Goal: Check status: Check status

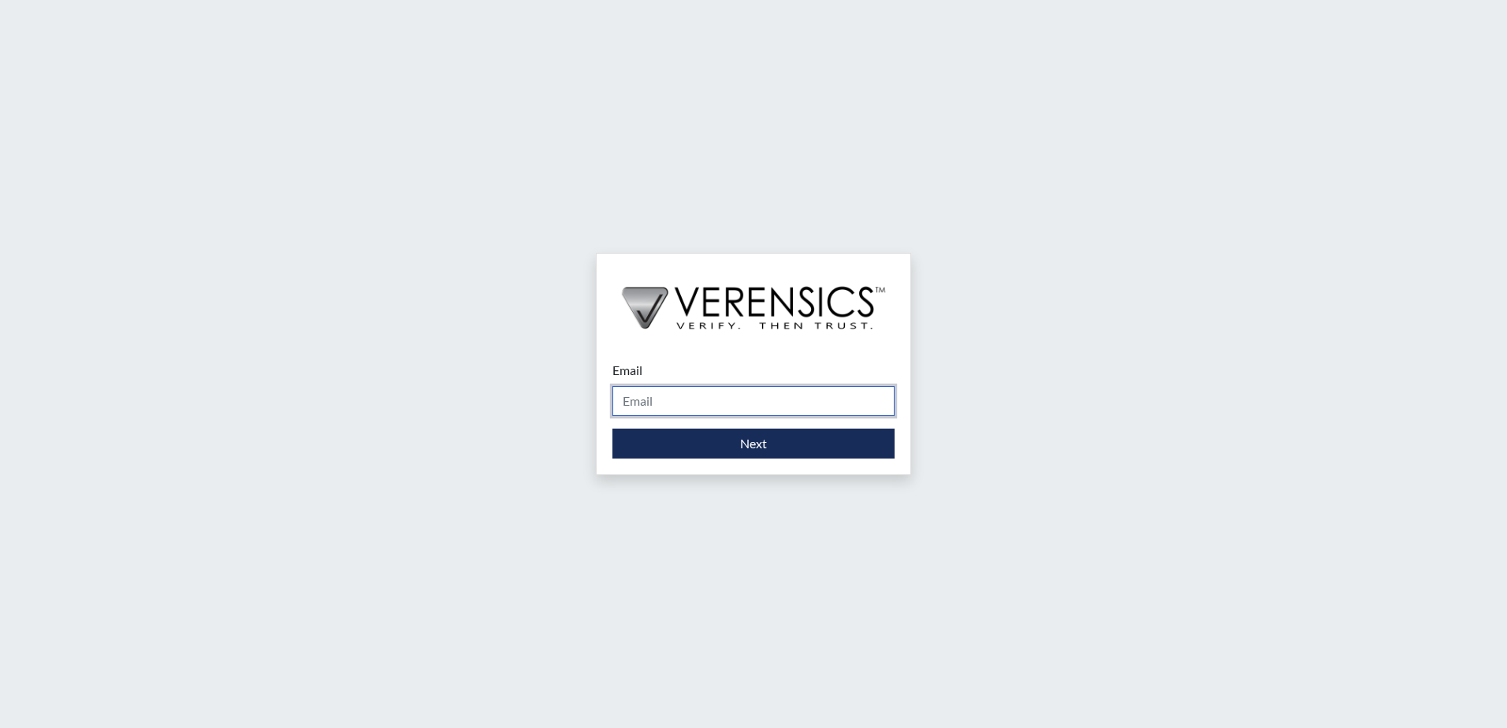
click at [693, 406] on input "Email" at bounding box center [753, 401] width 282 height 30
type input "[PERSON_NAME][EMAIL_ADDRESS][DOMAIN_NAME]"
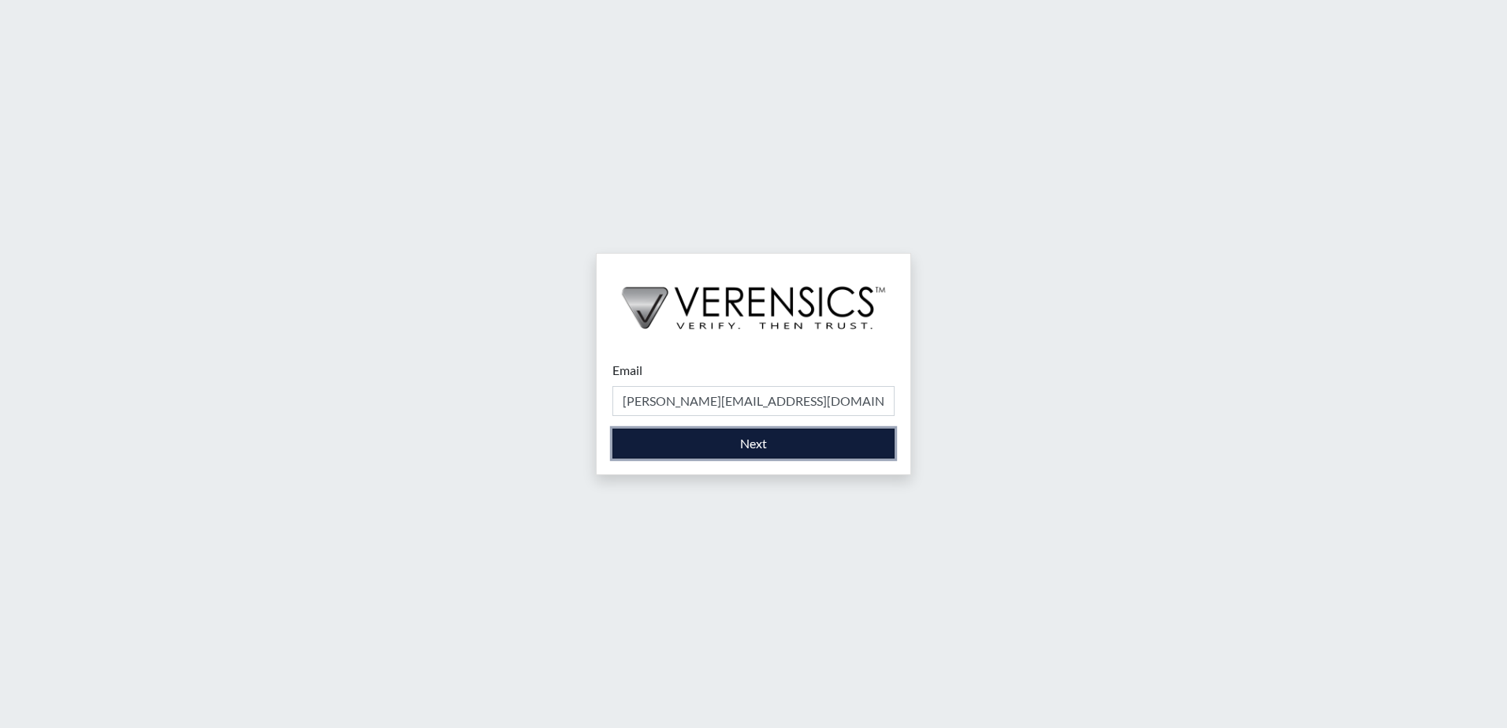
click at [701, 445] on button "Next" at bounding box center [753, 444] width 282 height 30
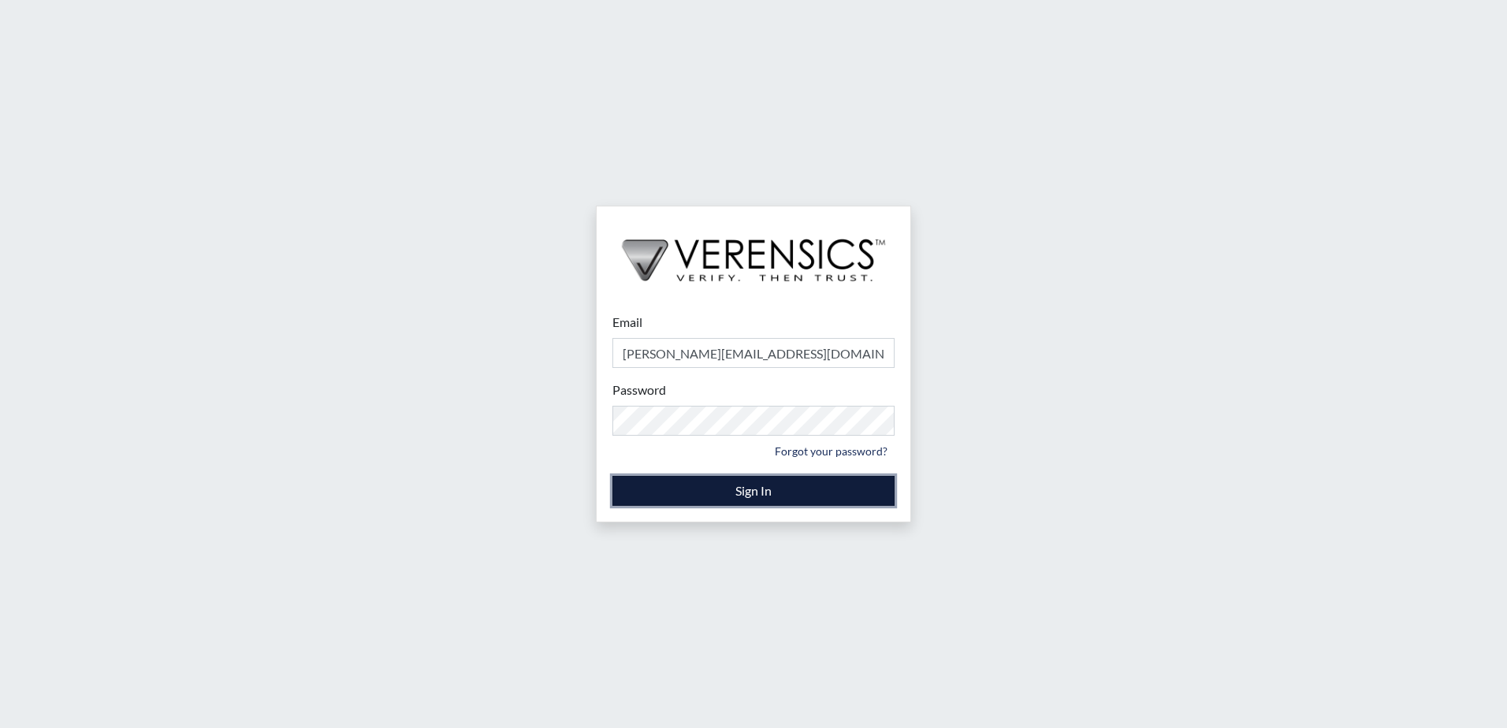
click at [755, 493] on button "Sign In" at bounding box center [753, 491] width 282 height 30
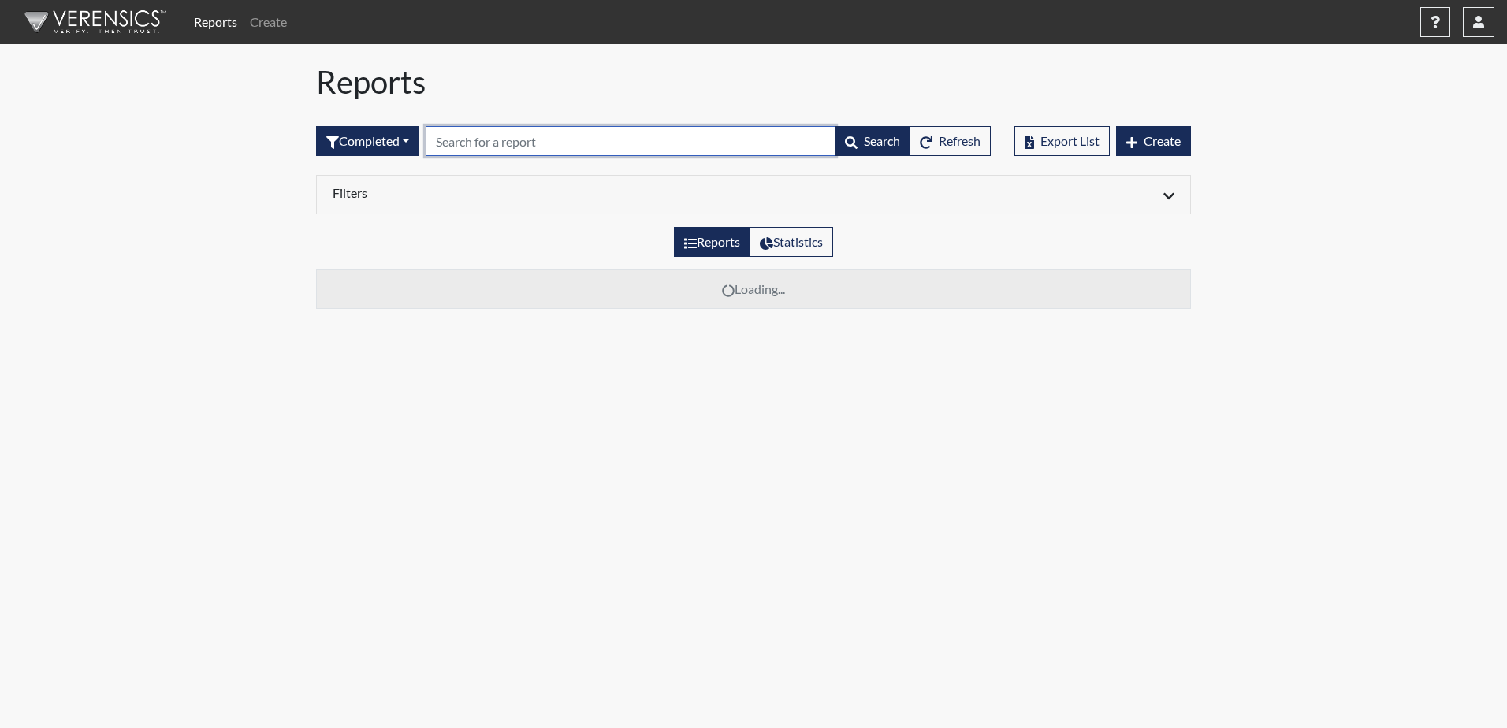
click at [539, 139] on input "text" at bounding box center [631, 141] width 410 height 30
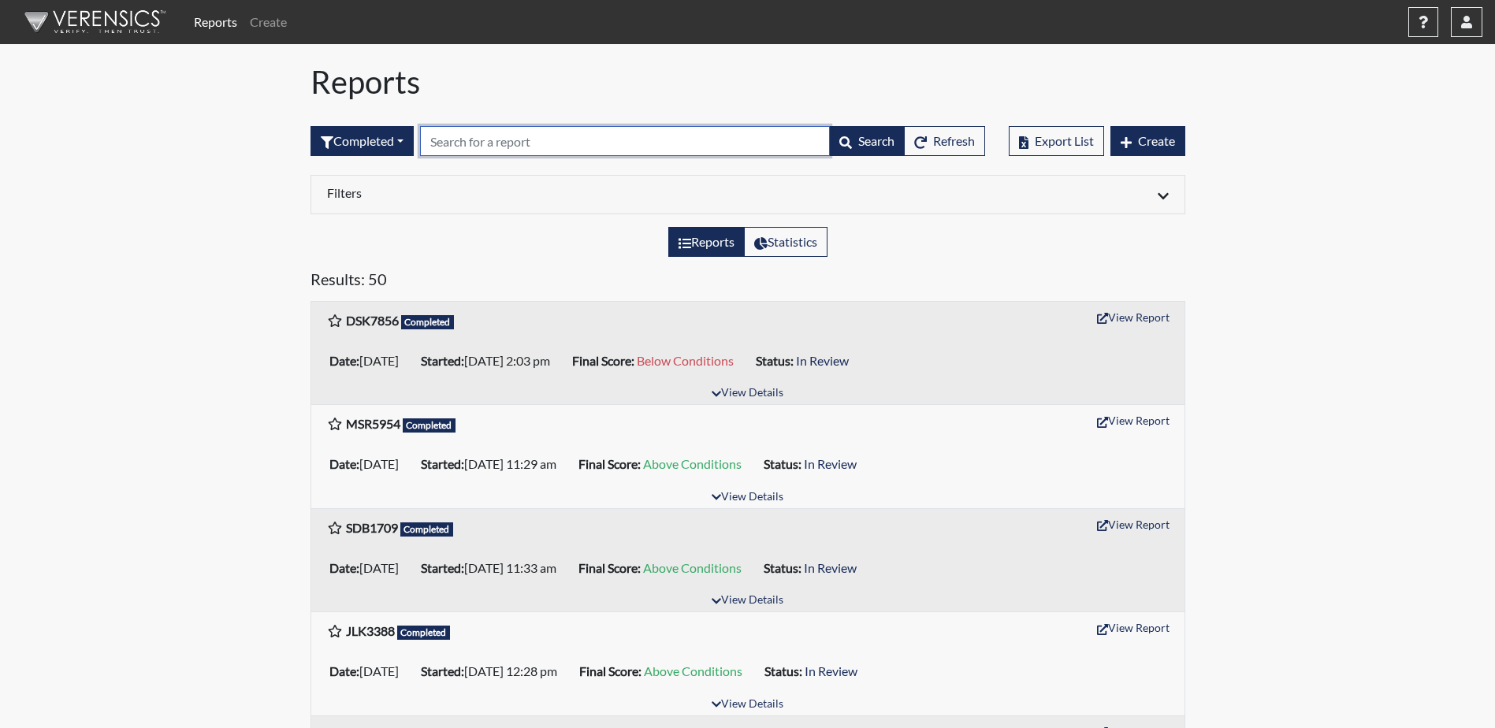
click at [490, 143] on input "text" at bounding box center [625, 141] width 410 height 30
type input "m"
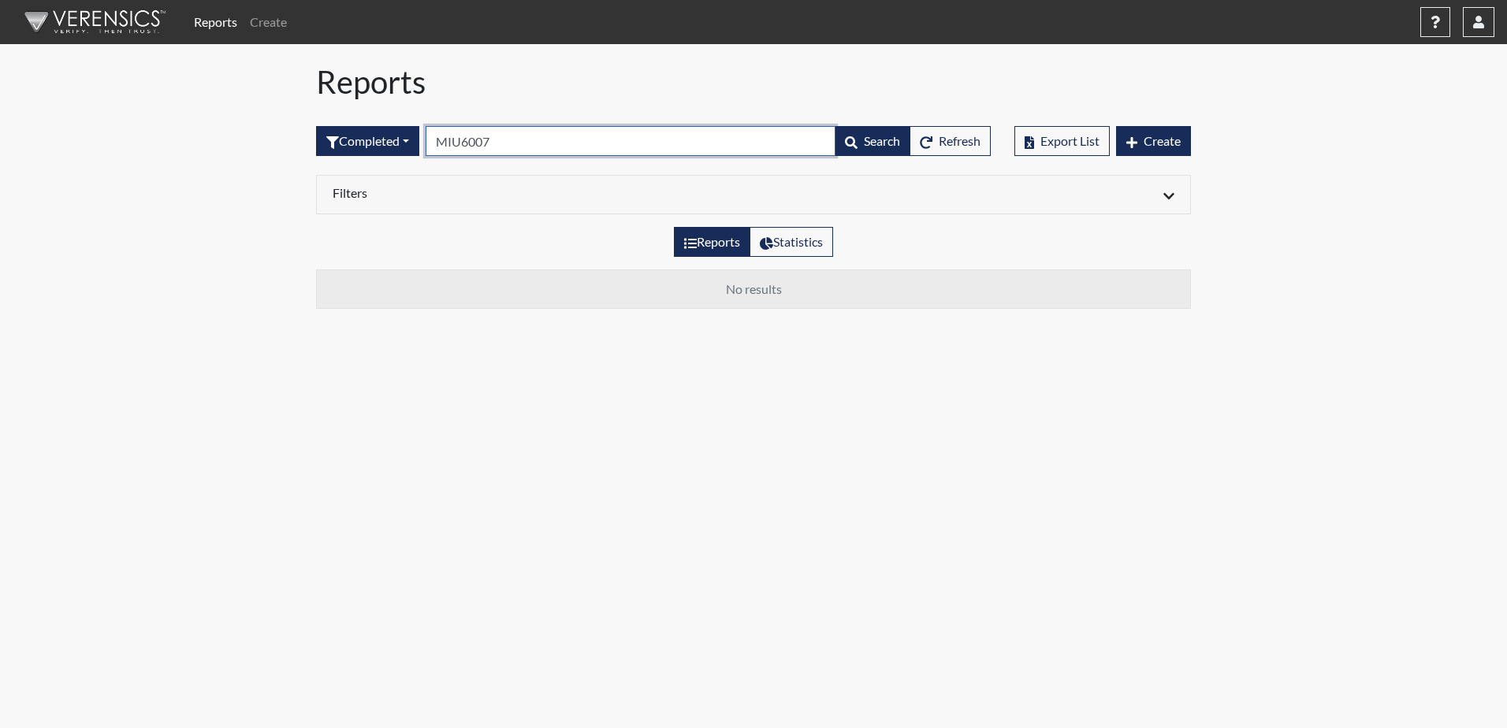
type input "MIU6007"
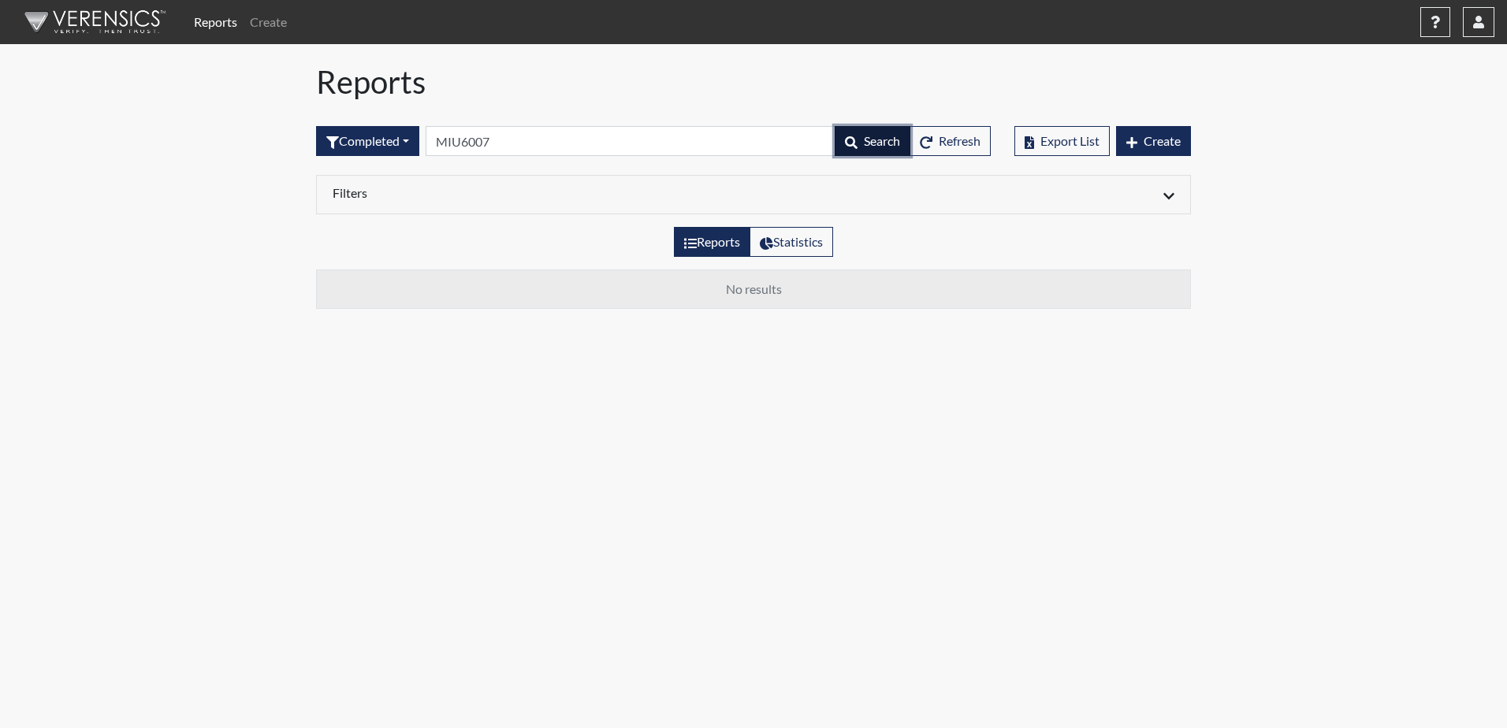
click at [852, 146] on icon "button" at bounding box center [851, 142] width 13 height 13
click at [863, 150] on button "Search" at bounding box center [873, 141] width 76 height 30
click at [215, 27] on link "Reports" at bounding box center [216, 22] width 56 height 32
click at [964, 143] on span "Refresh" at bounding box center [960, 140] width 42 height 15
click at [1162, 198] on div at bounding box center [969, 194] width 433 height 19
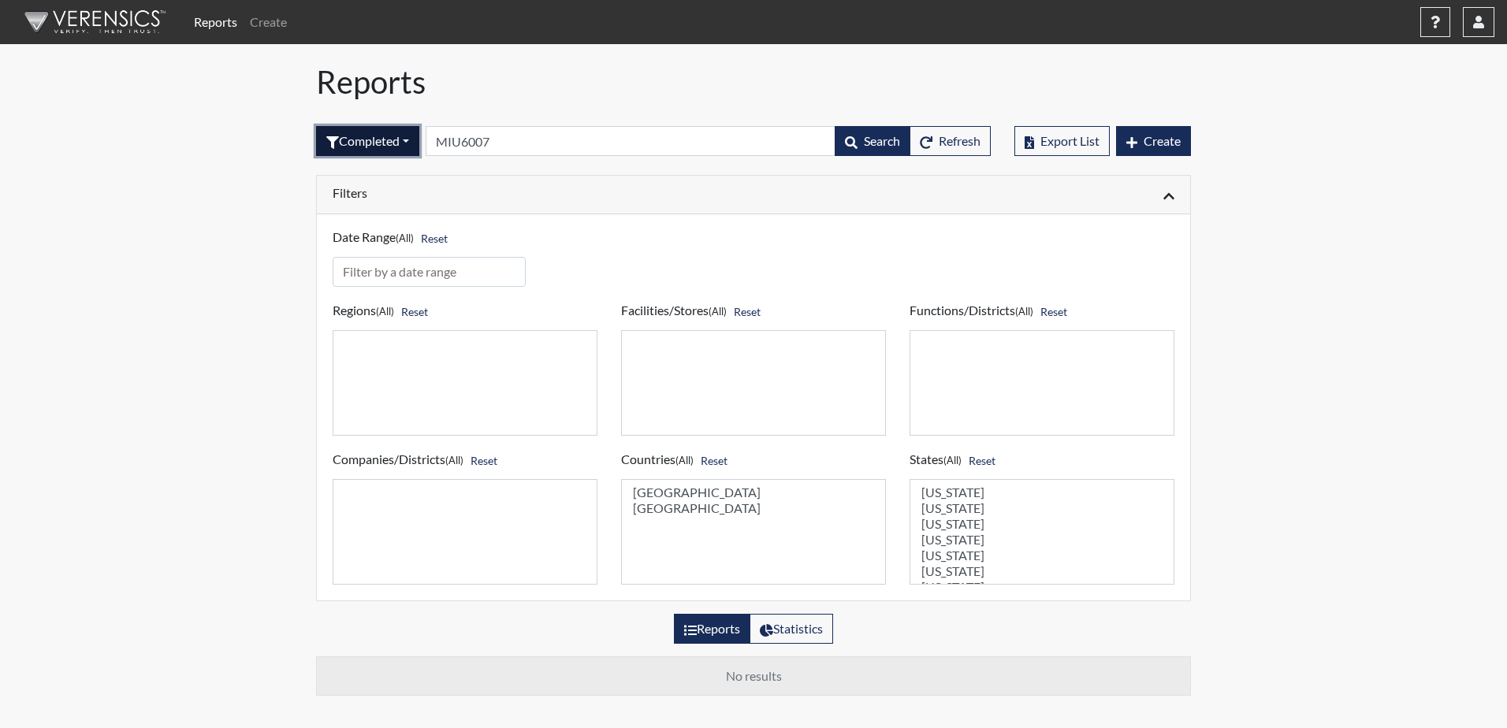
click at [374, 143] on button "Completed" at bounding box center [367, 141] width 103 height 30
click at [379, 183] on button "All" at bounding box center [379, 177] width 125 height 25
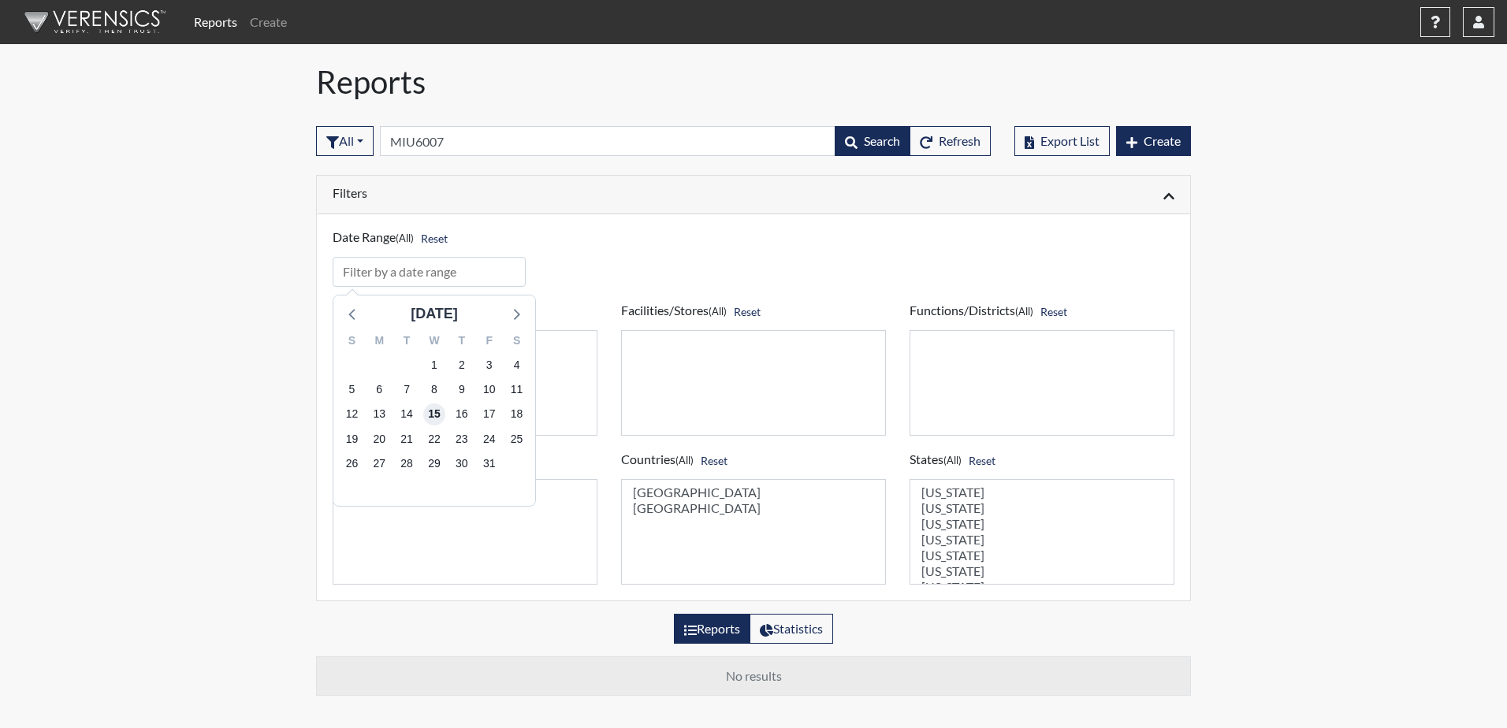
click at [432, 418] on span "15" at bounding box center [434, 414] width 22 height 22
drag, startPoint x: 648, startPoint y: 283, endPoint x: 615, endPoint y: 259, distance: 40.0
click at [647, 282] on div "Date Range (All) Reset" at bounding box center [753, 250] width 865 height 73
click at [898, 184] on div "Filters" at bounding box center [753, 195] width 873 height 39
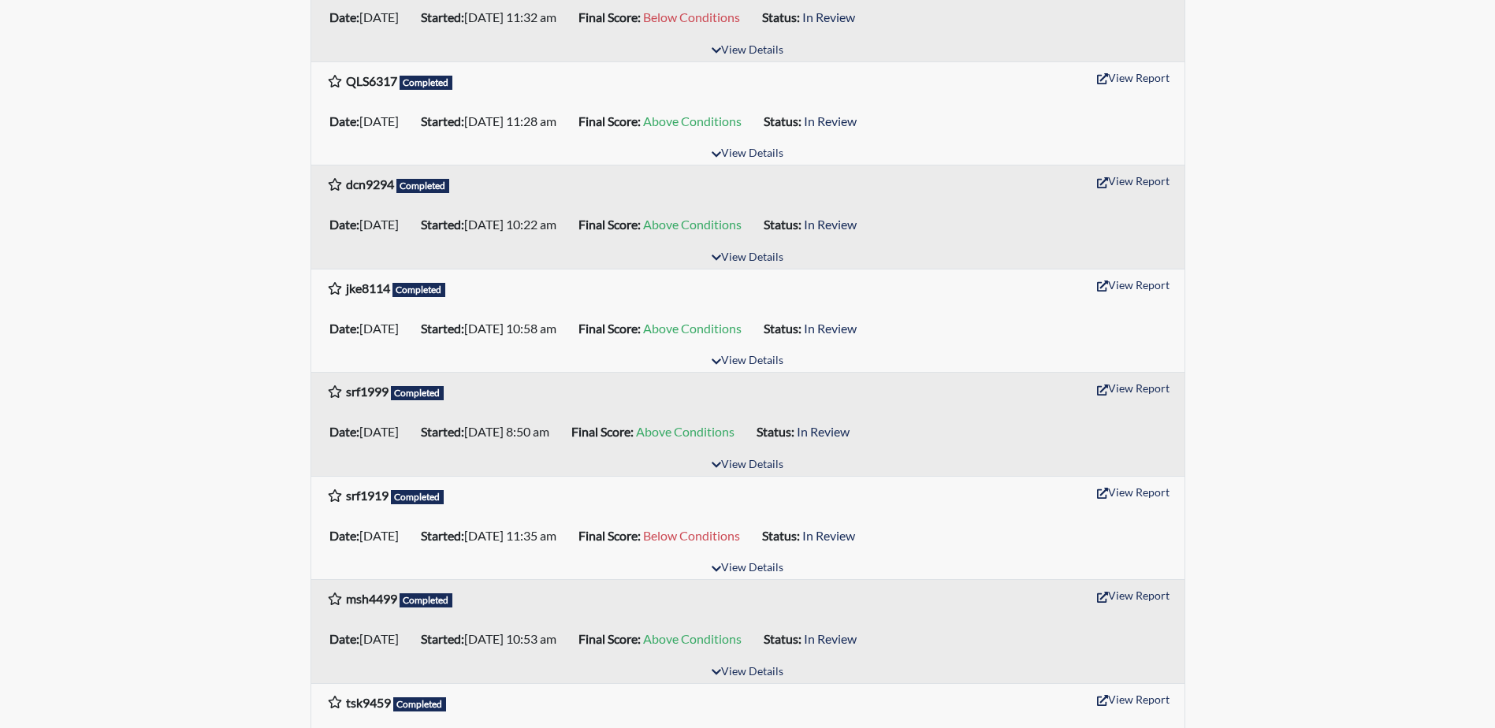
scroll to position [1891, 0]
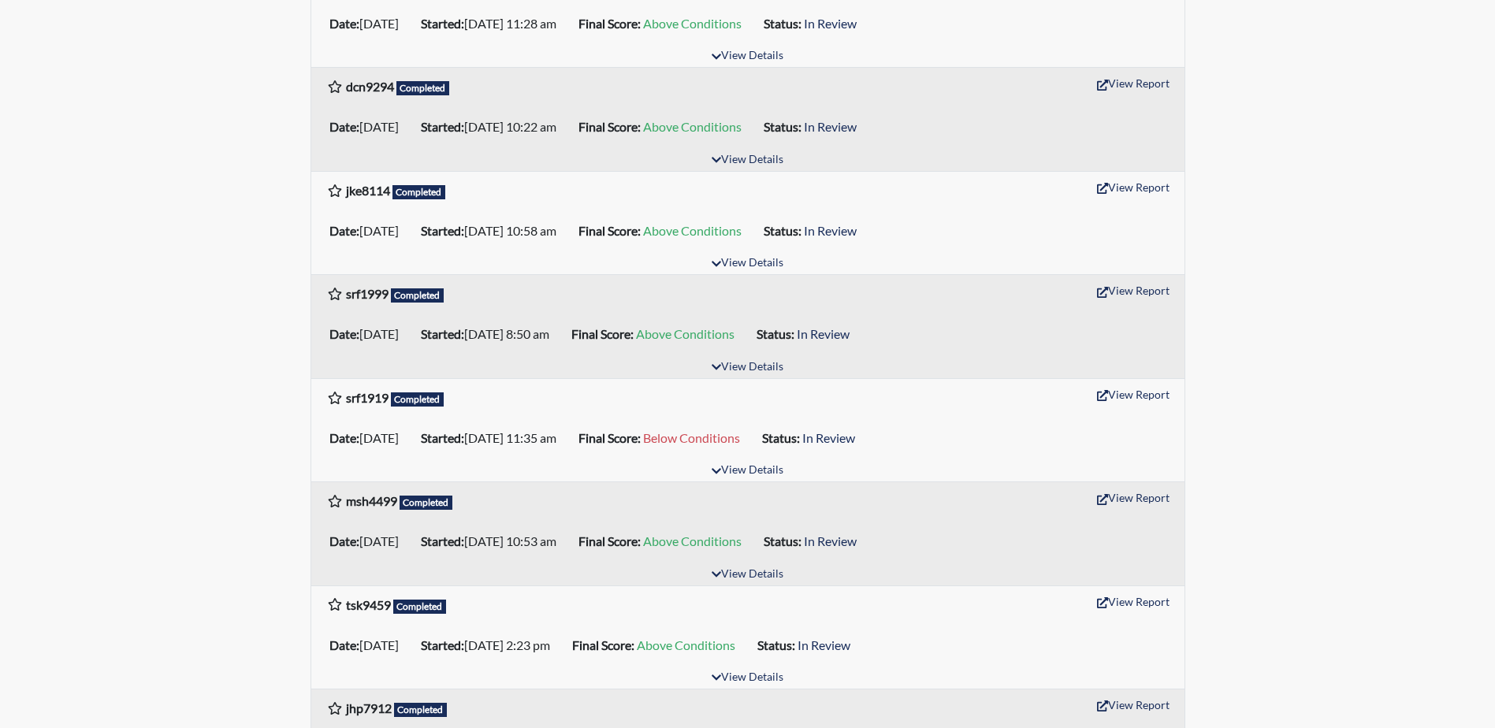
drag, startPoint x: 1494, startPoint y: 552, endPoint x: 1487, endPoint y: 724, distance: 172.7
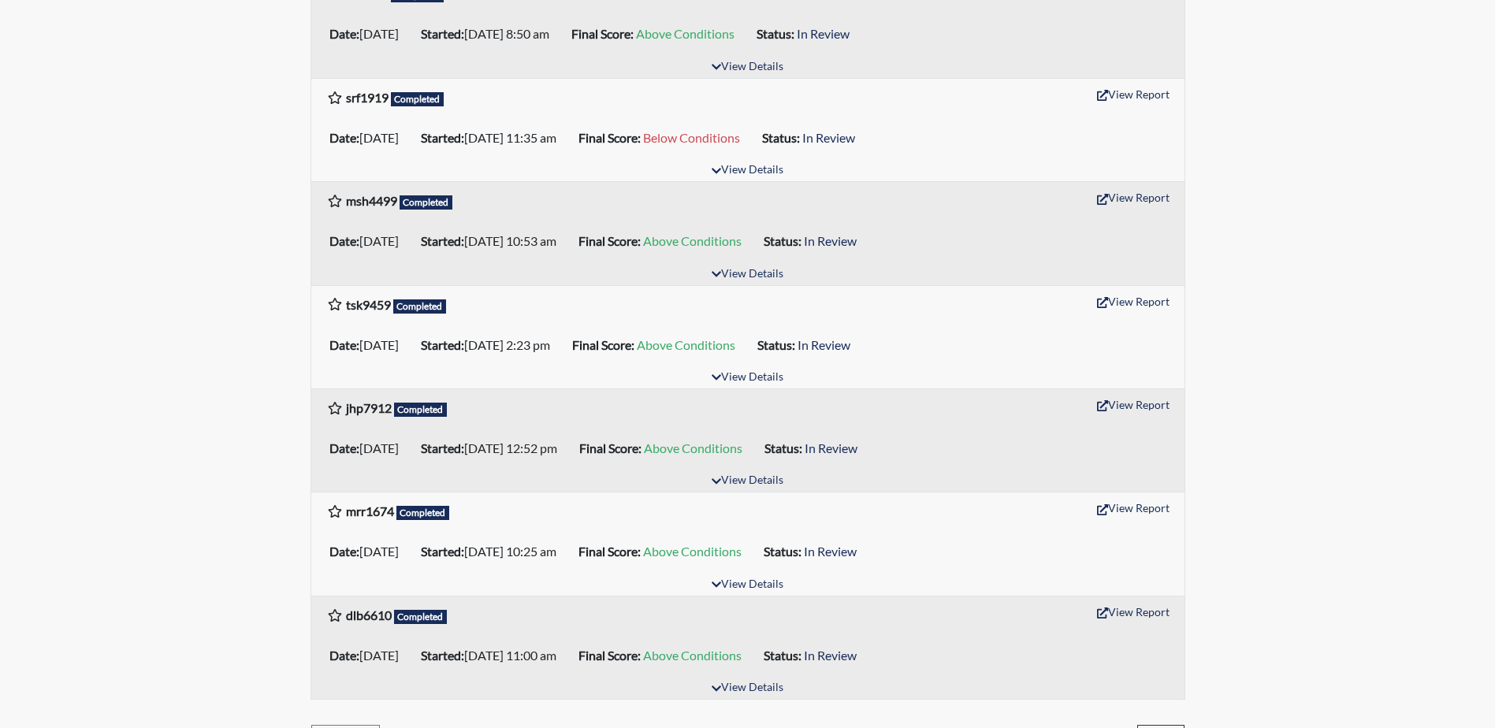
scroll to position [2231, 0]
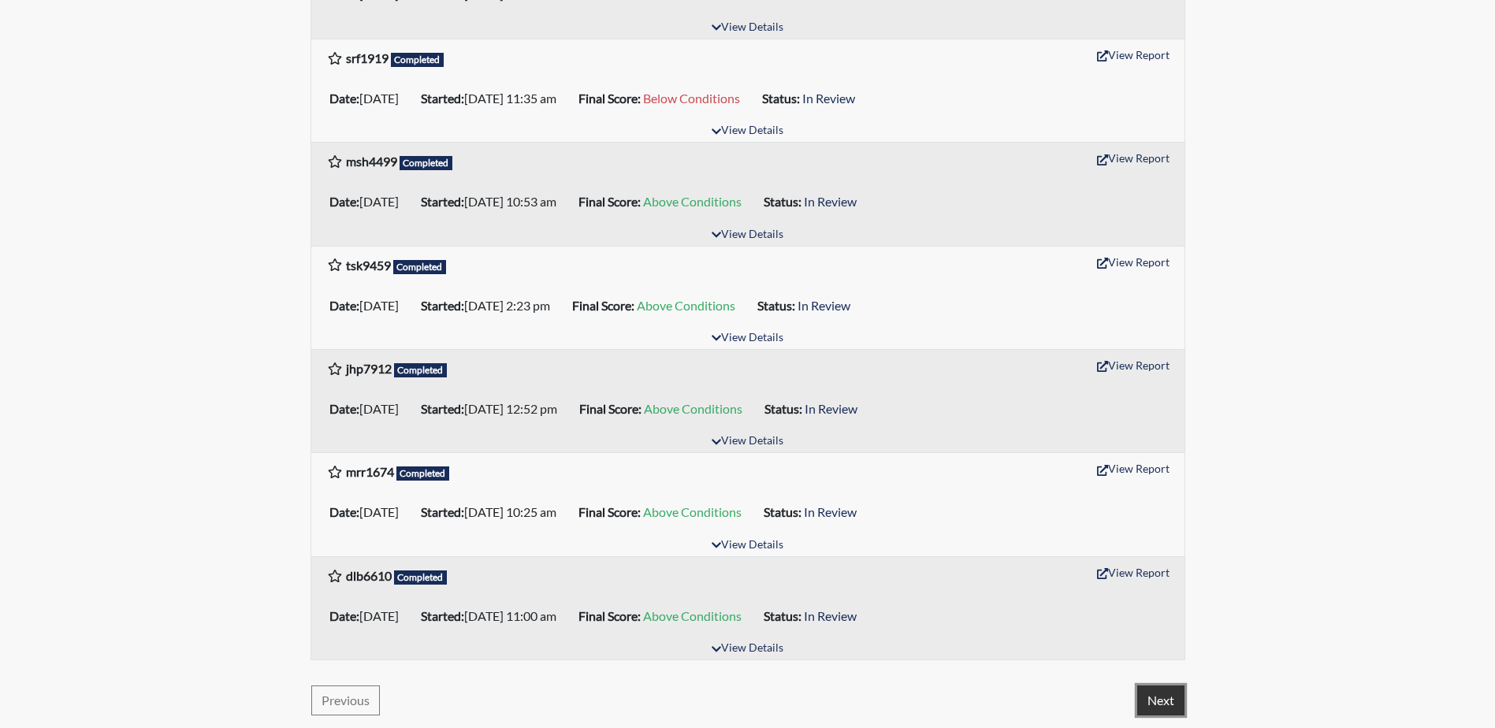
click at [1161, 704] on button "Next" at bounding box center [1160, 701] width 47 height 30
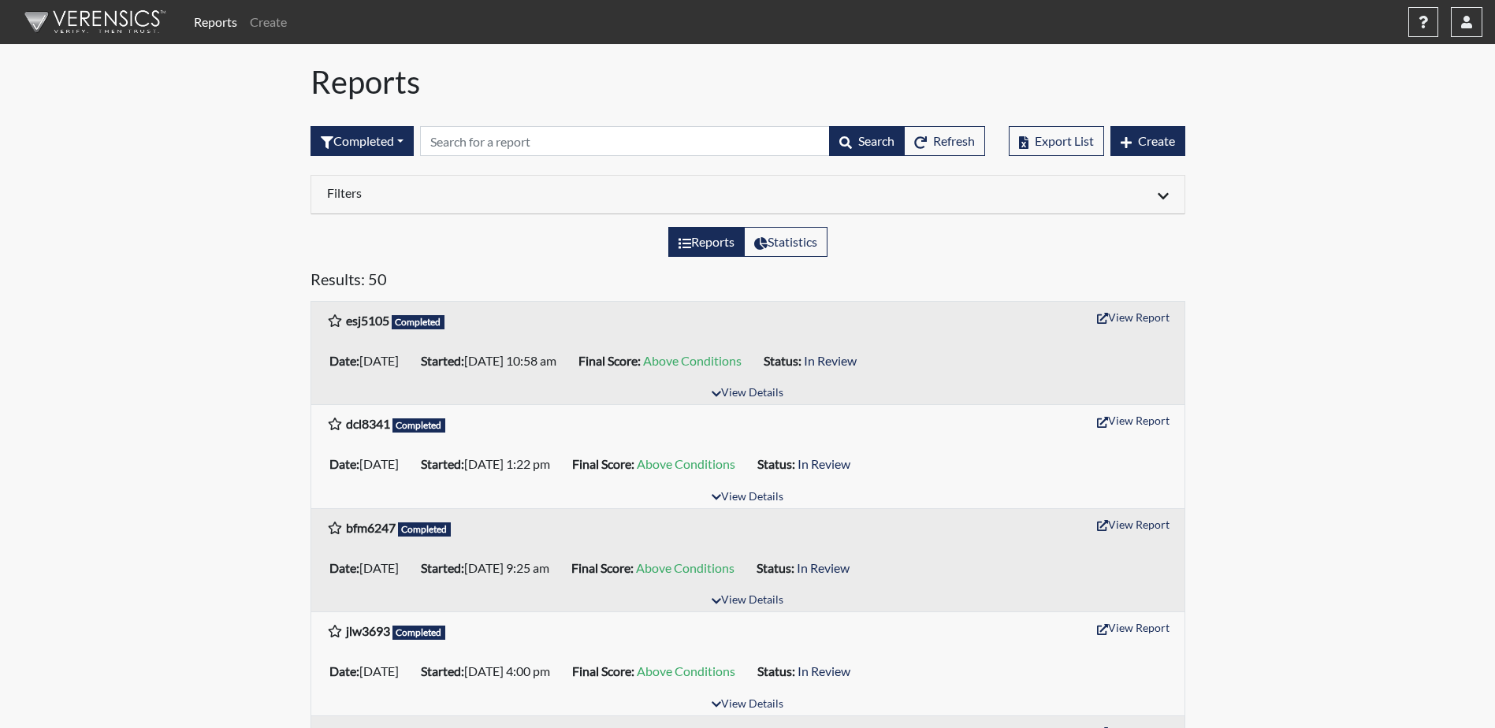
click at [1155, 195] on div at bounding box center [964, 194] width 433 height 19
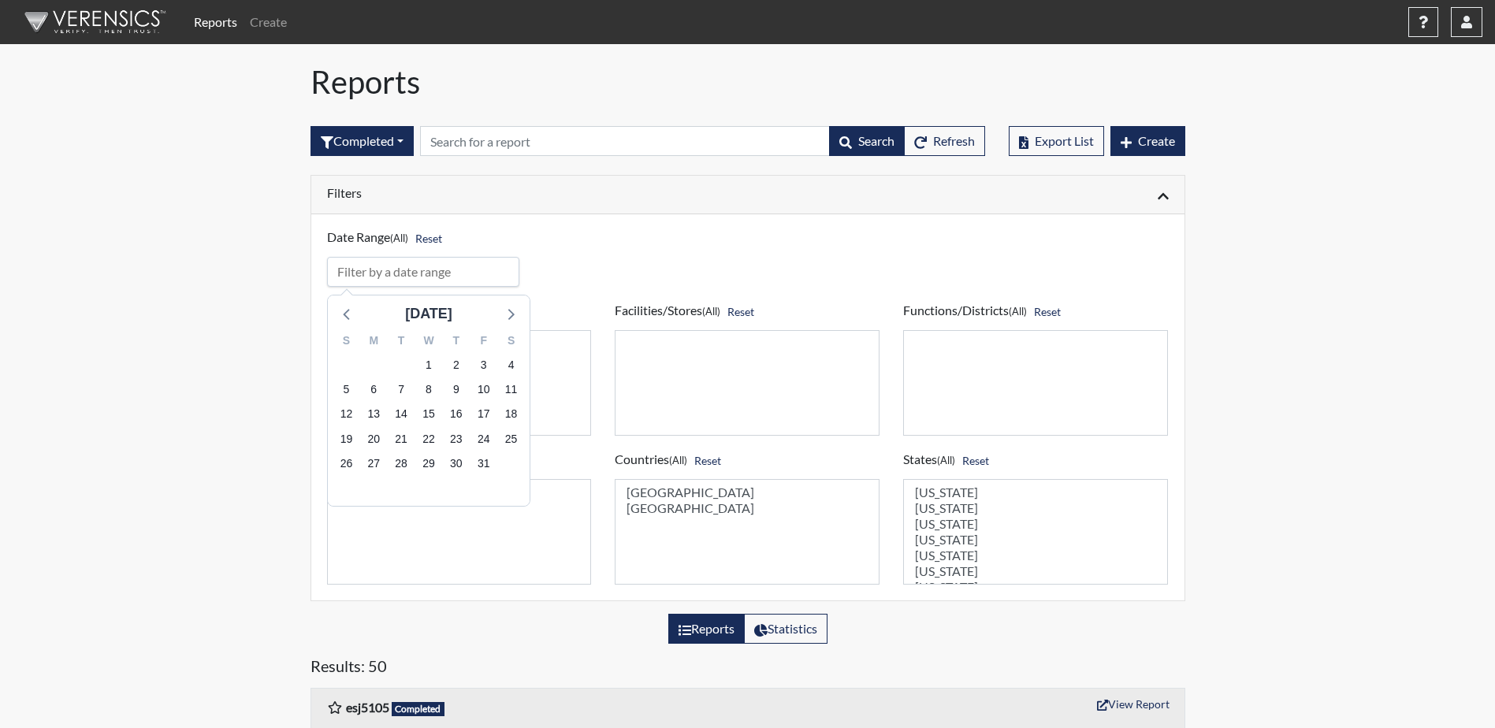
click at [429, 277] on input "input" at bounding box center [423, 272] width 193 height 30
click at [432, 363] on span "1" at bounding box center [428, 366] width 22 height 22
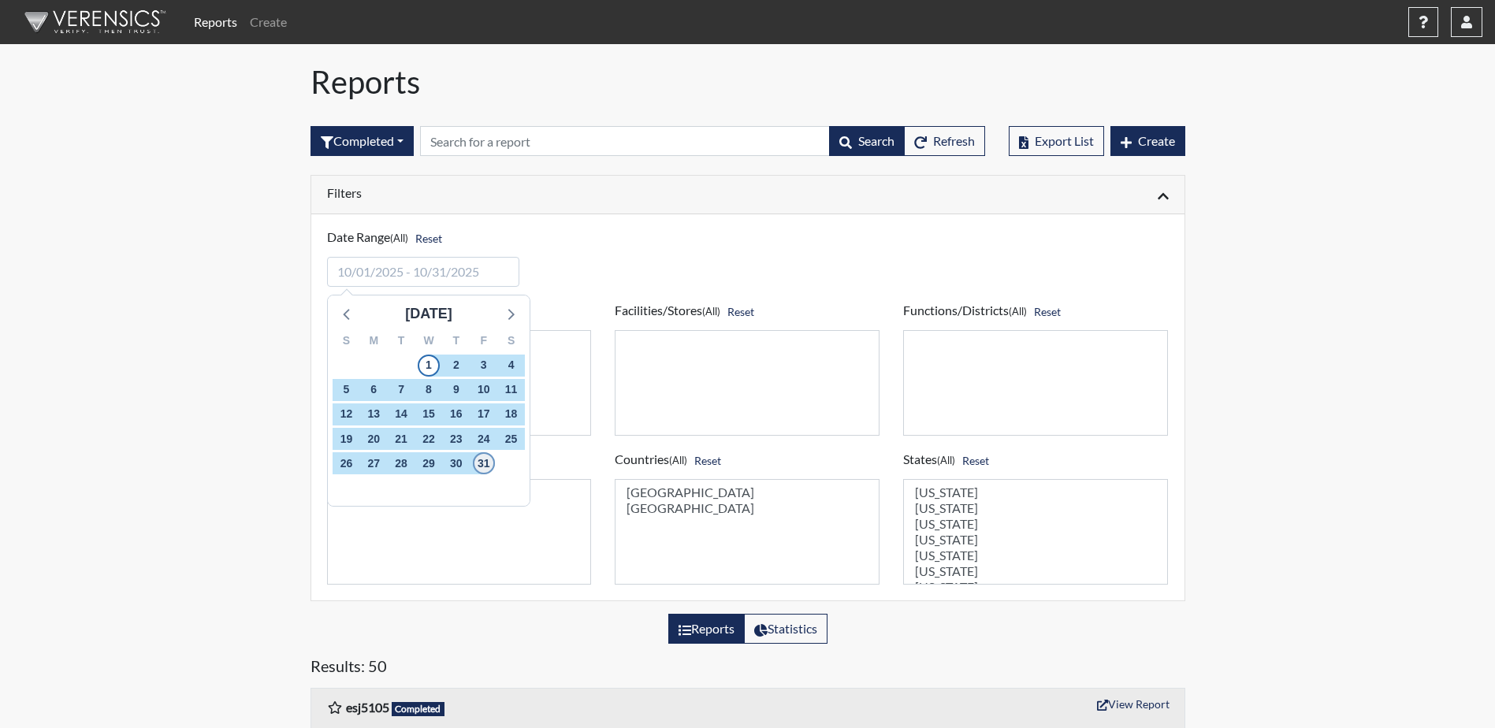
click at [487, 468] on span "31" at bounding box center [483, 463] width 22 height 22
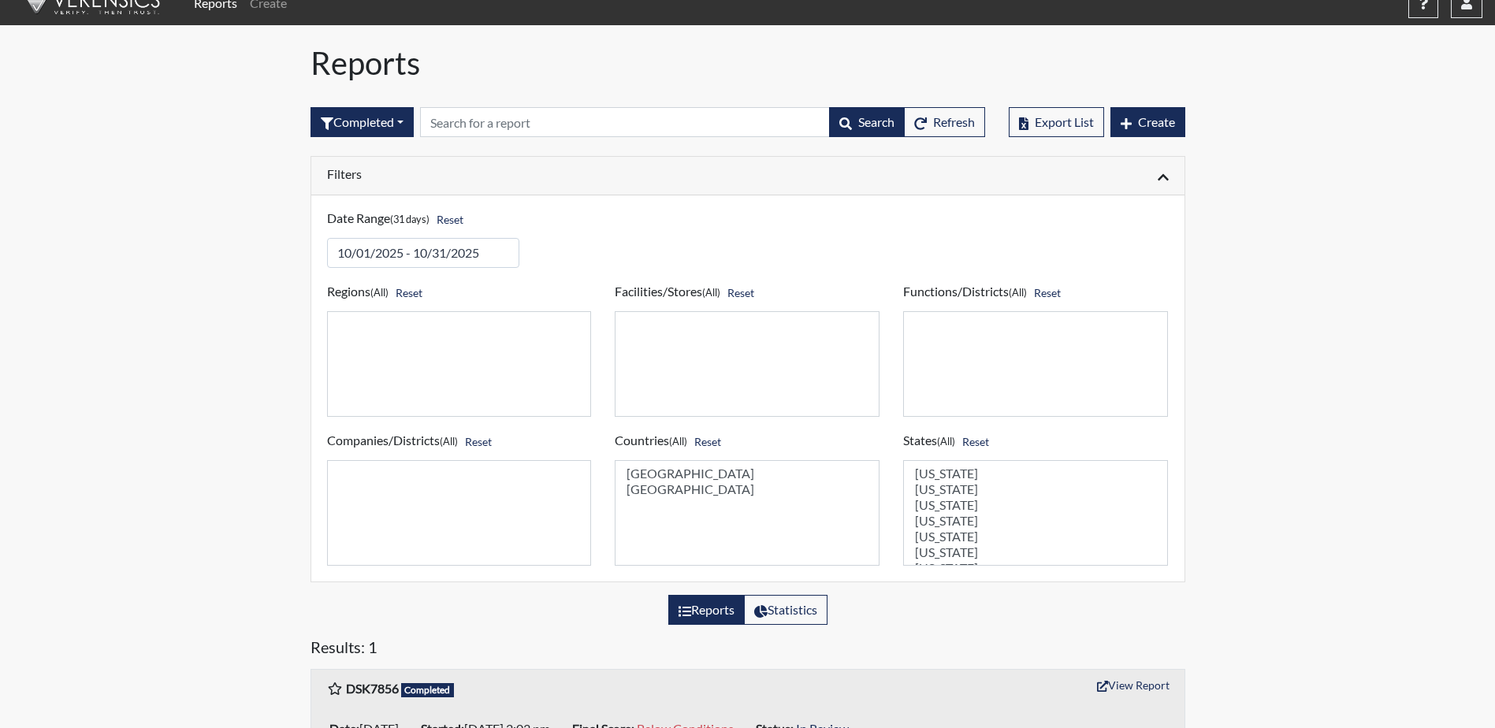
scroll to position [76, 0]
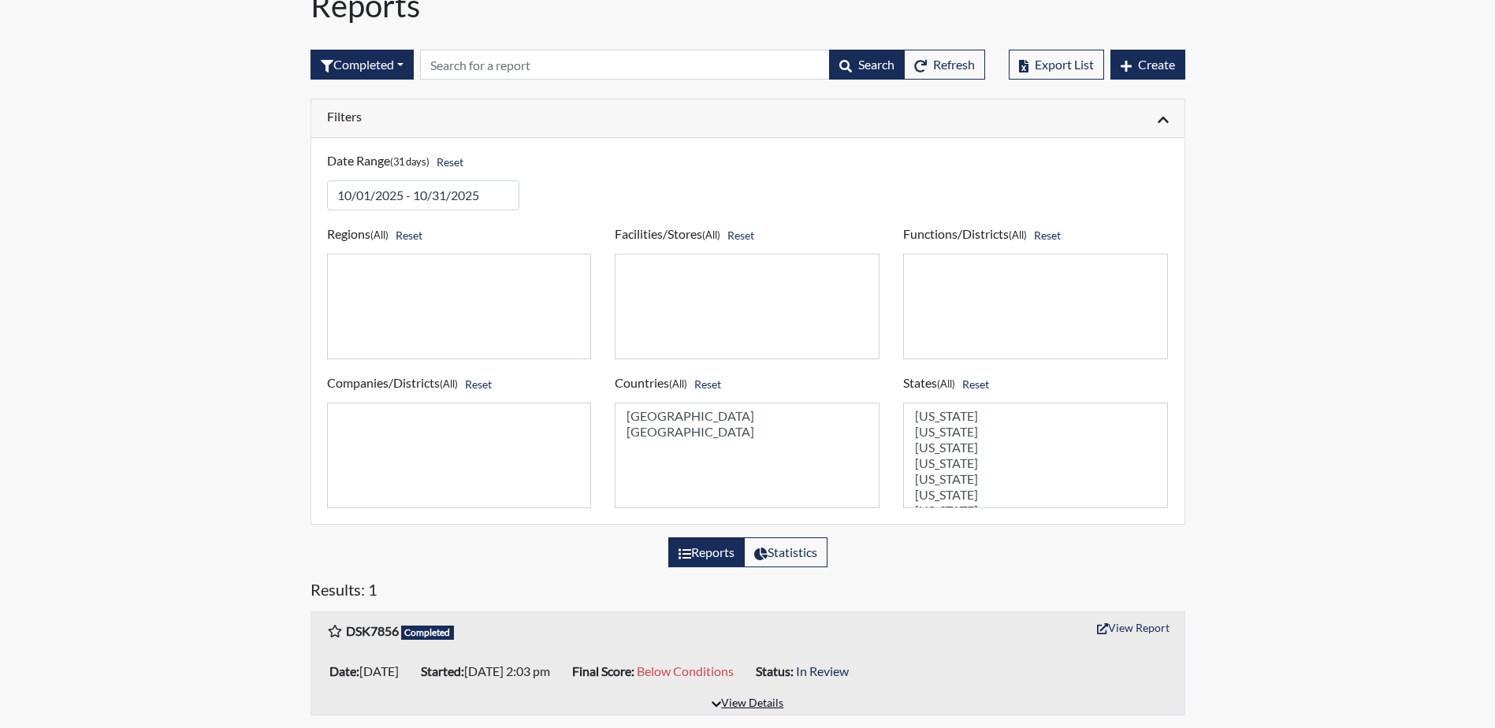
click at [745, 703] on button "View Details" at bounding box center [748, 703] width 86 height 21
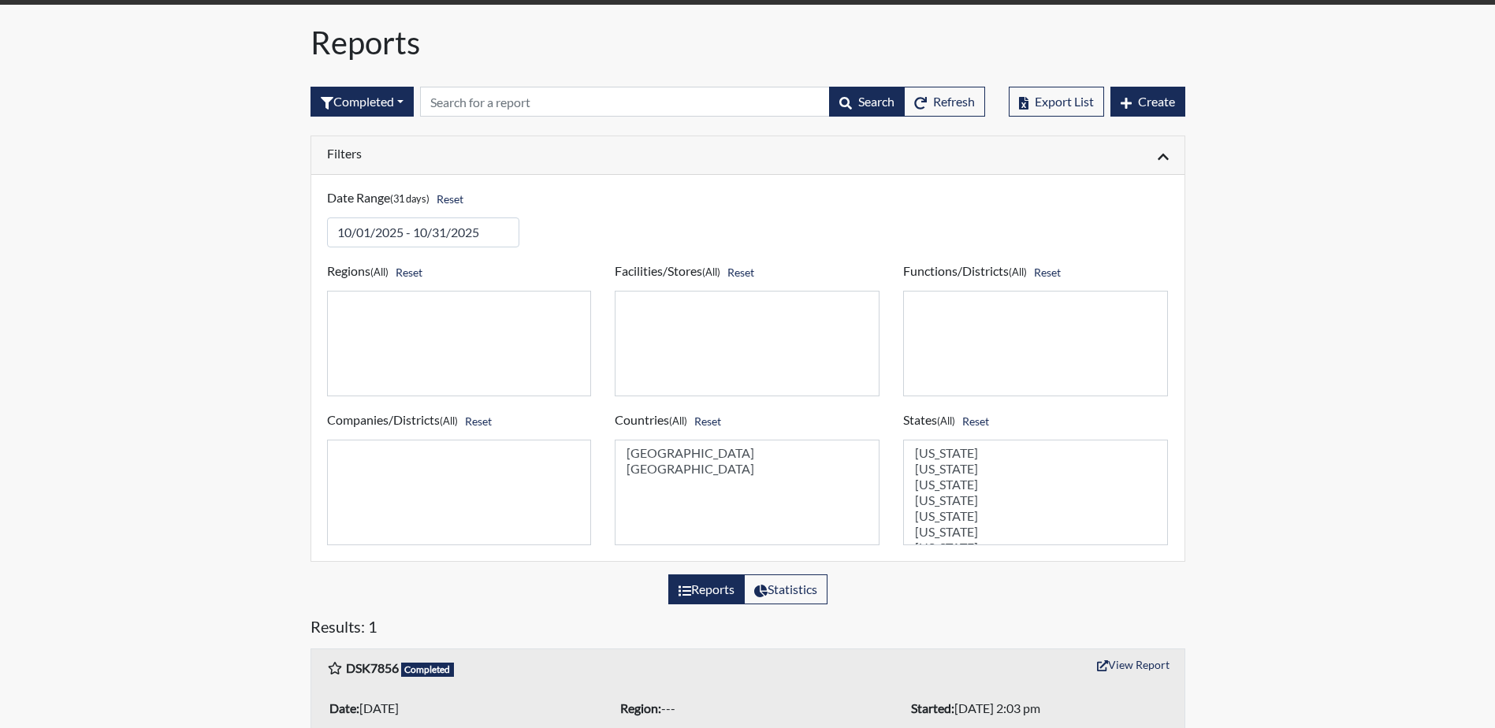
scroll to position [0, 0]
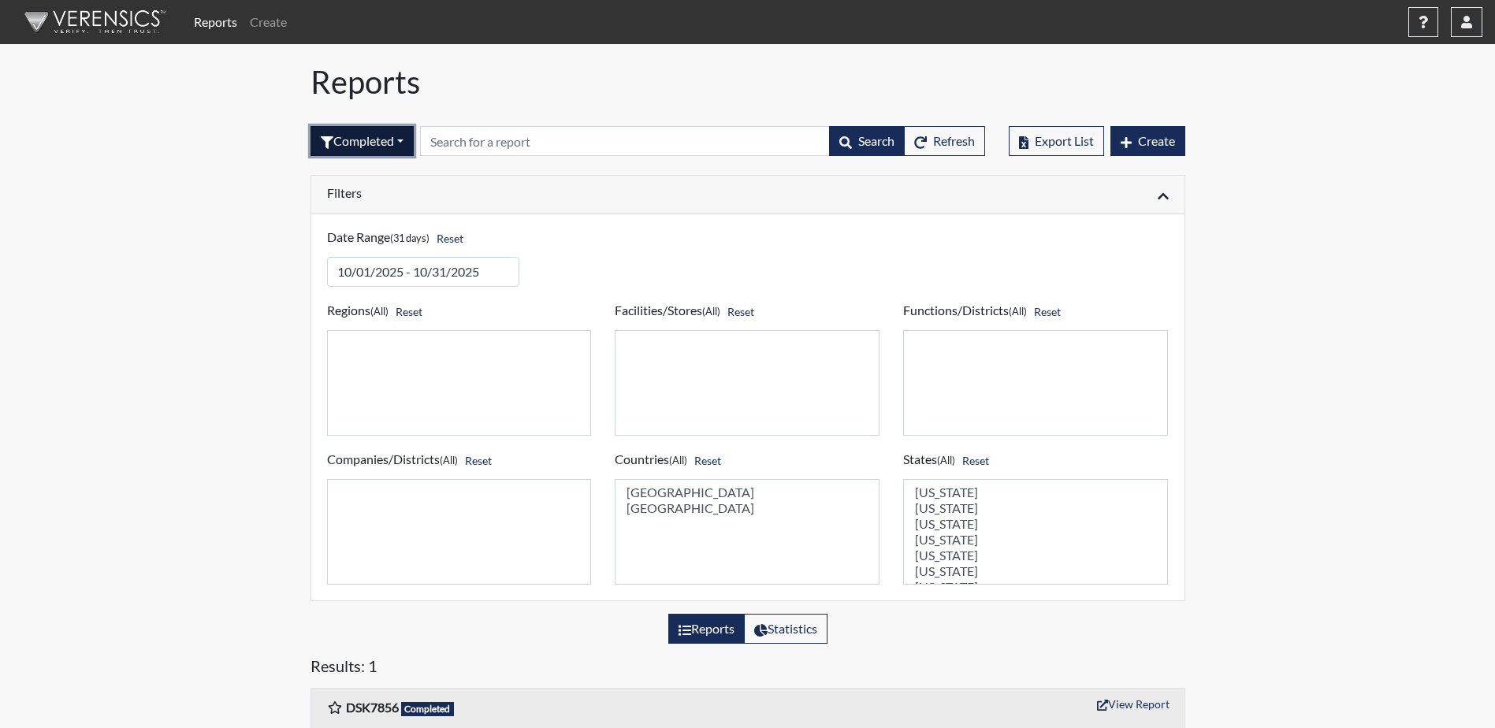
click at [388, 148] on button "Completed" at bounding box center [361, 141] width 103 height 30
click at [341, 177] on button "All" at bounding box center [373, 177] width 125 height 25
click at [362, 147] on button "All" at bounding box center [339, 141] width 58 height 30
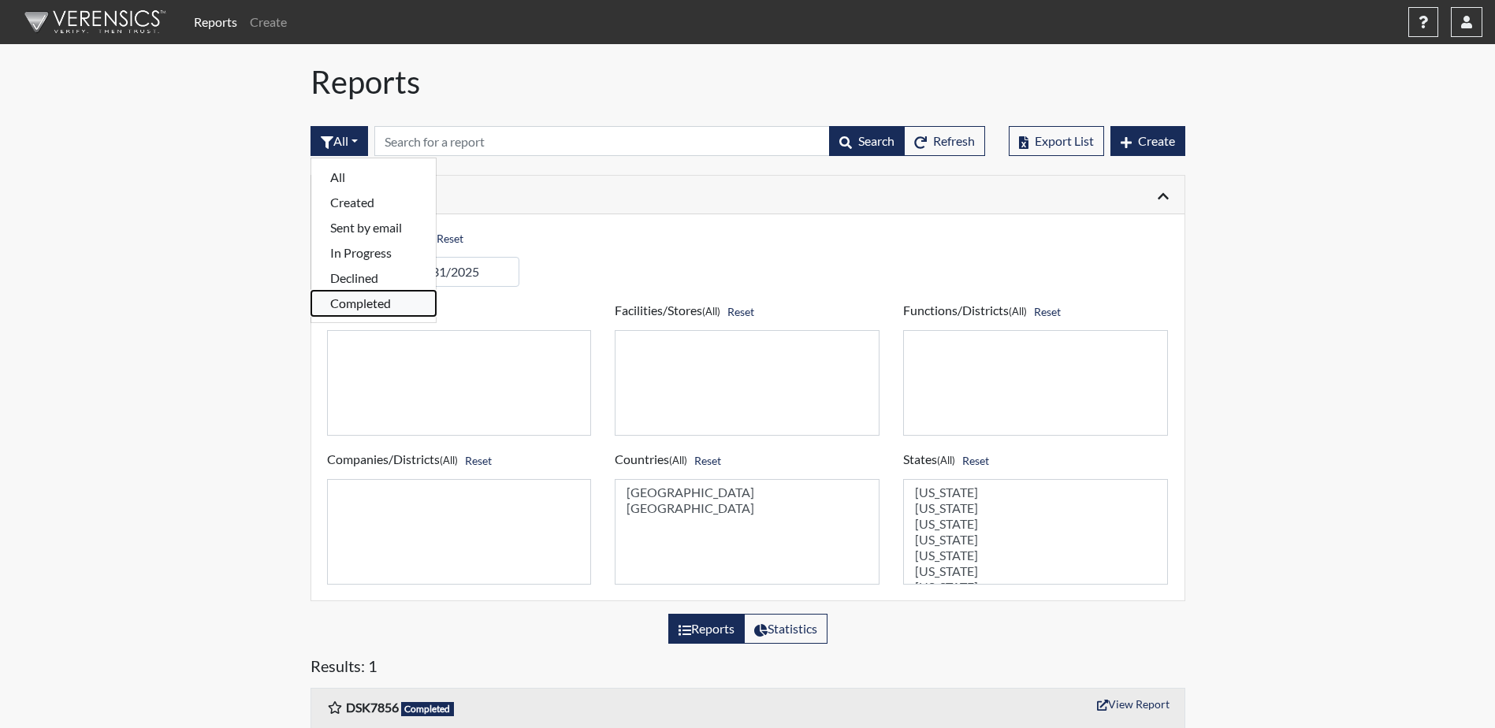
click at [352, 307] on button "Completed" at bounding box center [373, 303] width 125 height 25
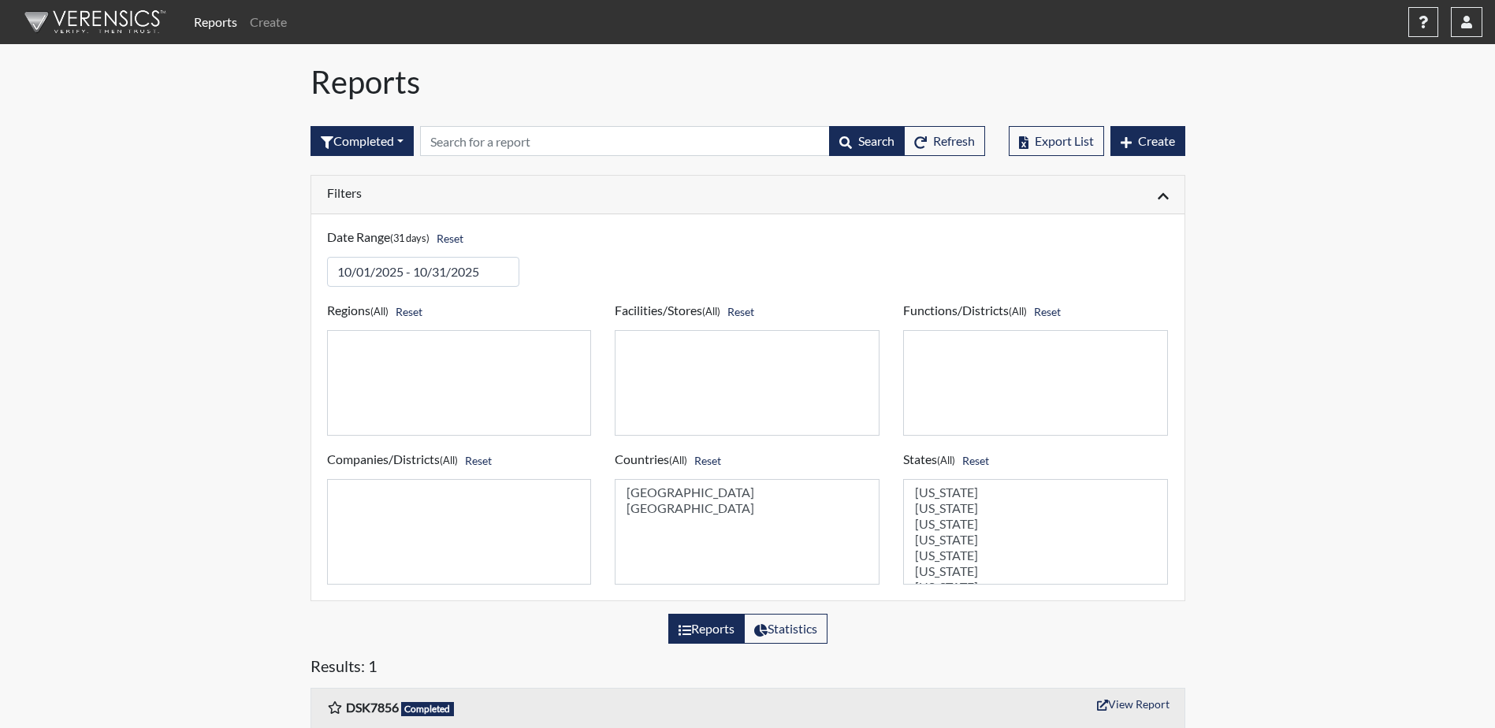
click at [219, 27] on link "Reports" at bounding box center [216, 22] width 56 height 32
click at [1461, 30] on button "button" at bounding box center [1467, 22] width 32 height 30
click at [1326, 339] on div "Reports Create Help Center × Verensics Best Practices How to successfully use t…" at bounding box center [747, 402] width 1495 height 805
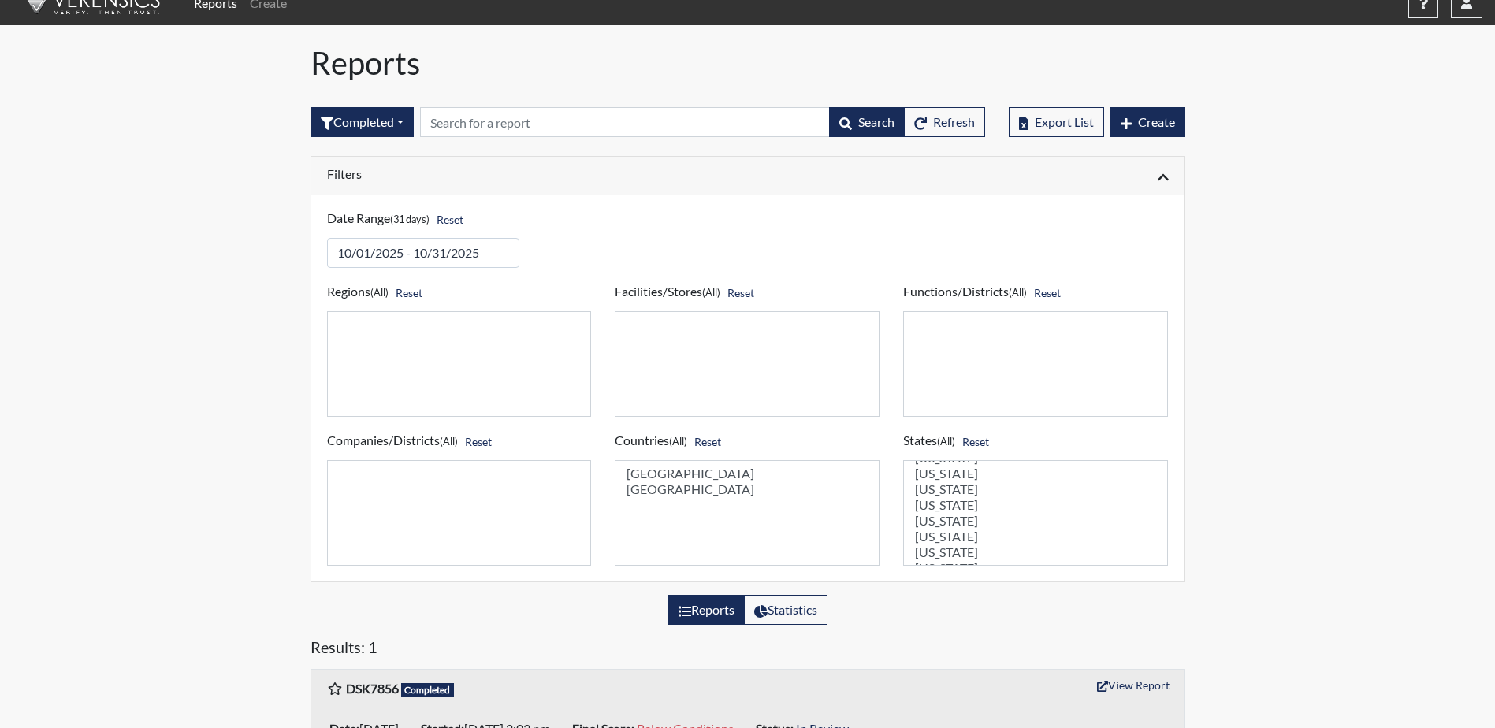
scroll to position [76, 0]
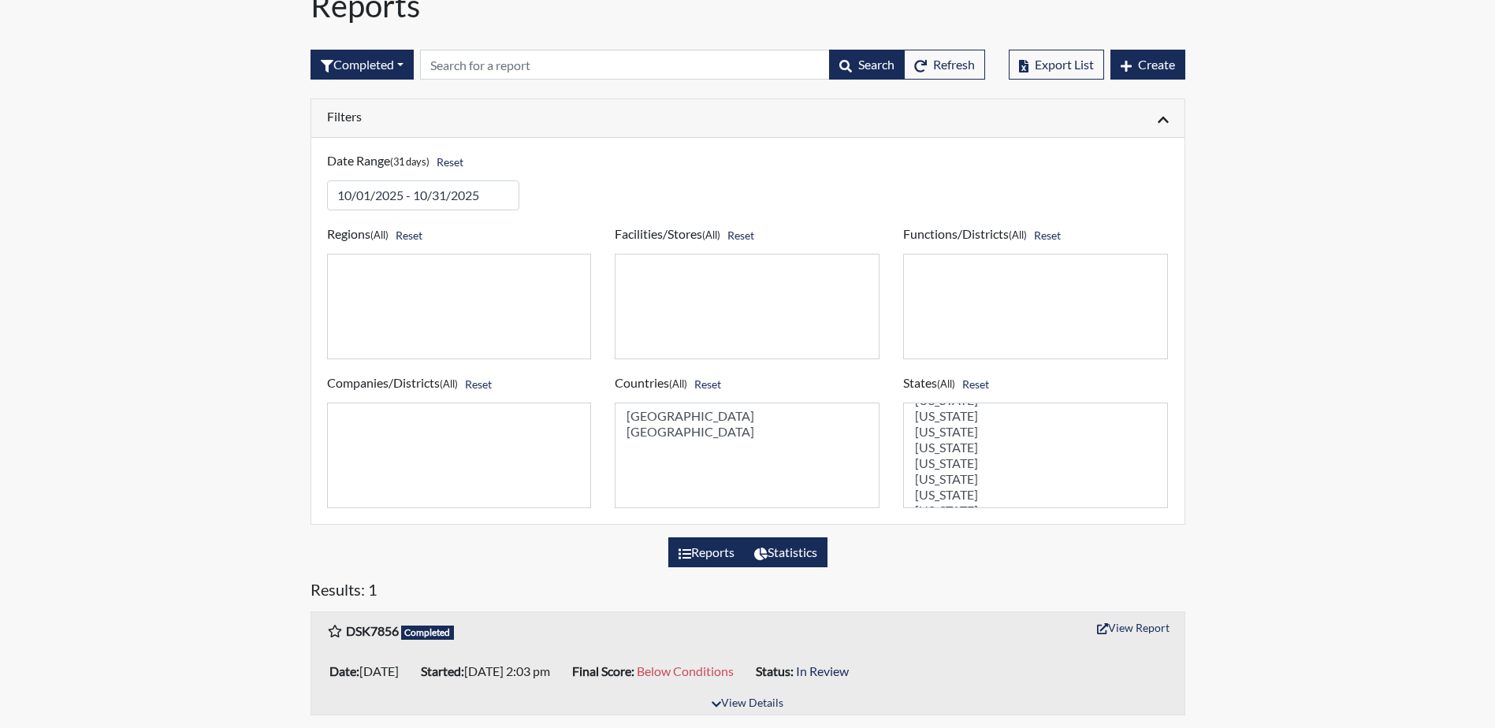
click at [775, 556] on label "Statistics" at bounding box center [786, 552] width 84 height 30
click at [764, 553] on input "Statistics" at bounding box center [759, 548] width 10 height 10
radio input "true"
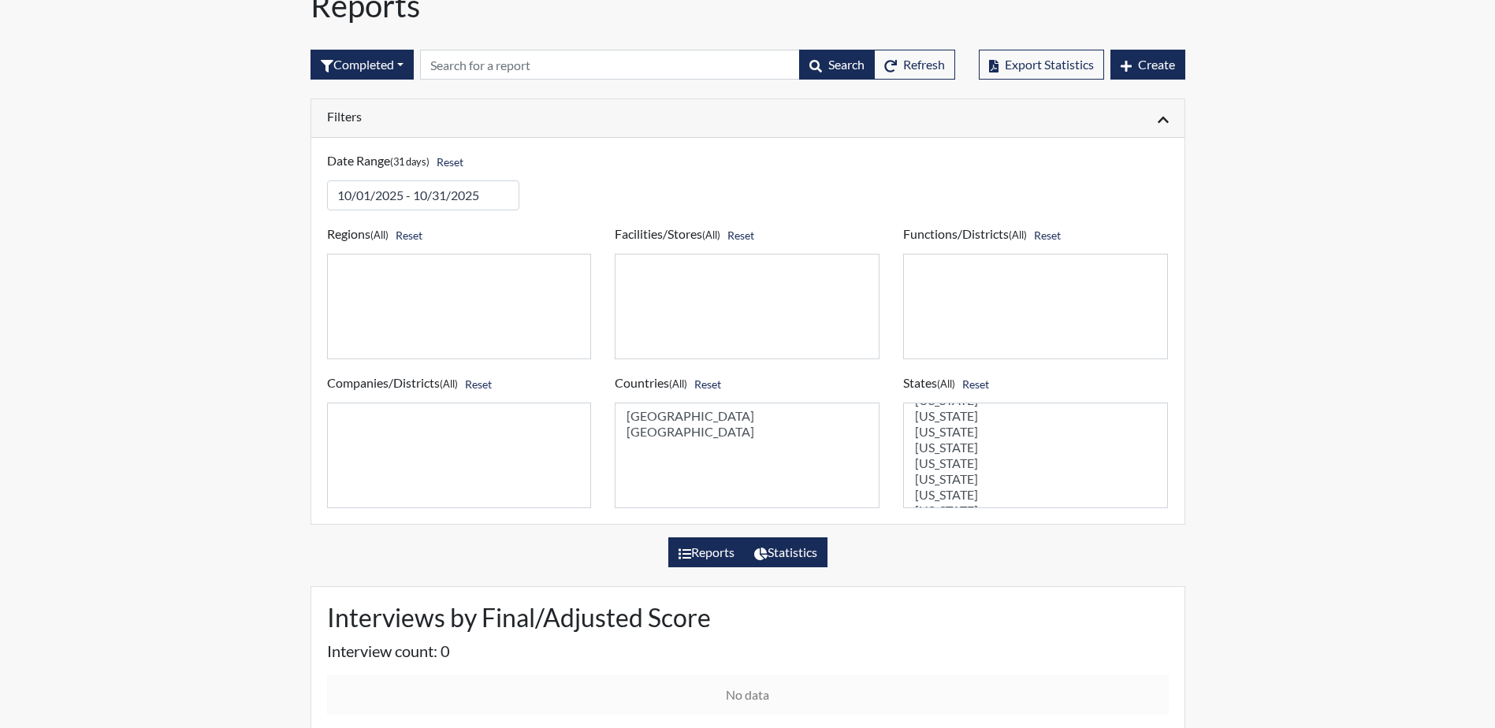
click at [681, 556] on icon at bounding box center [685, 554] width 13 height 13
click at [681, 553] on input "Reports" at bounding box center [684, 548] width 10 height 10
radio input "true"
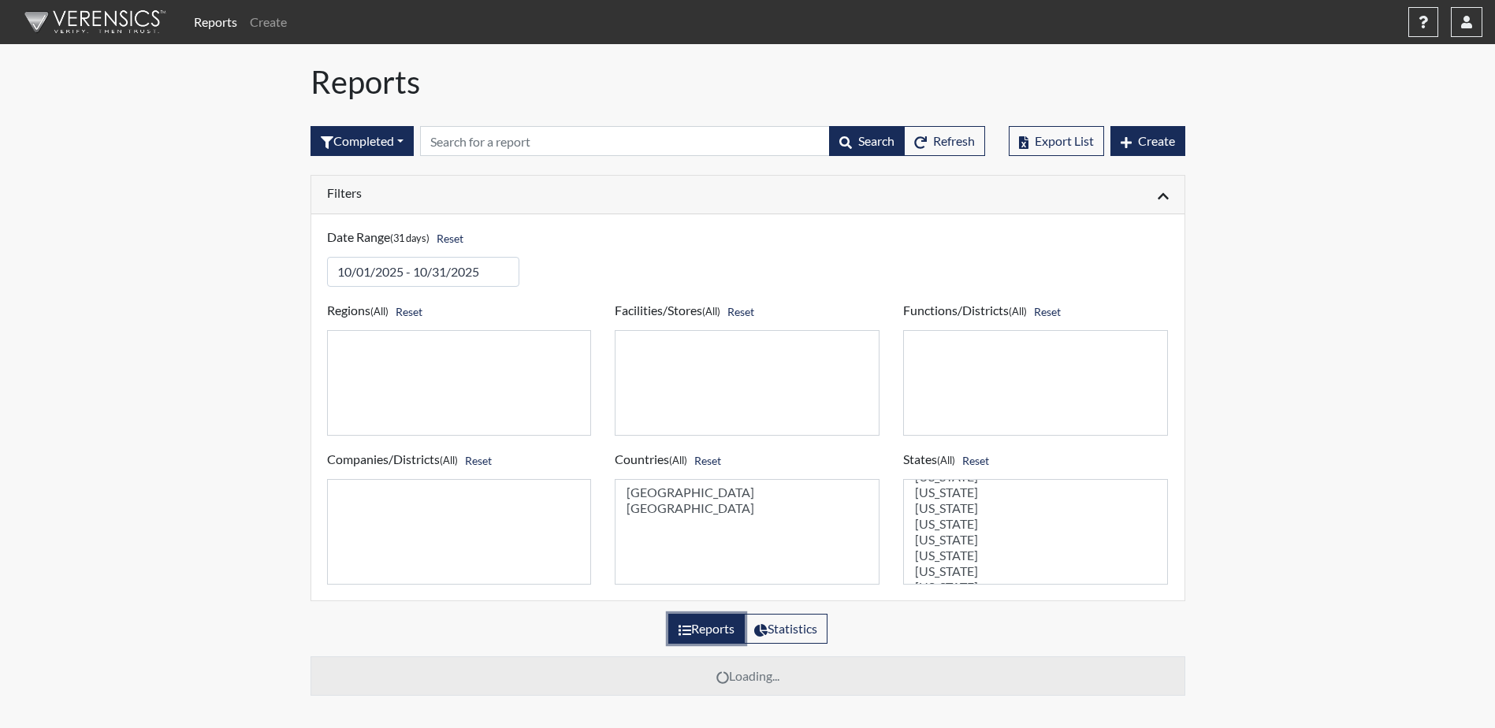
scroll to position [0, 0]
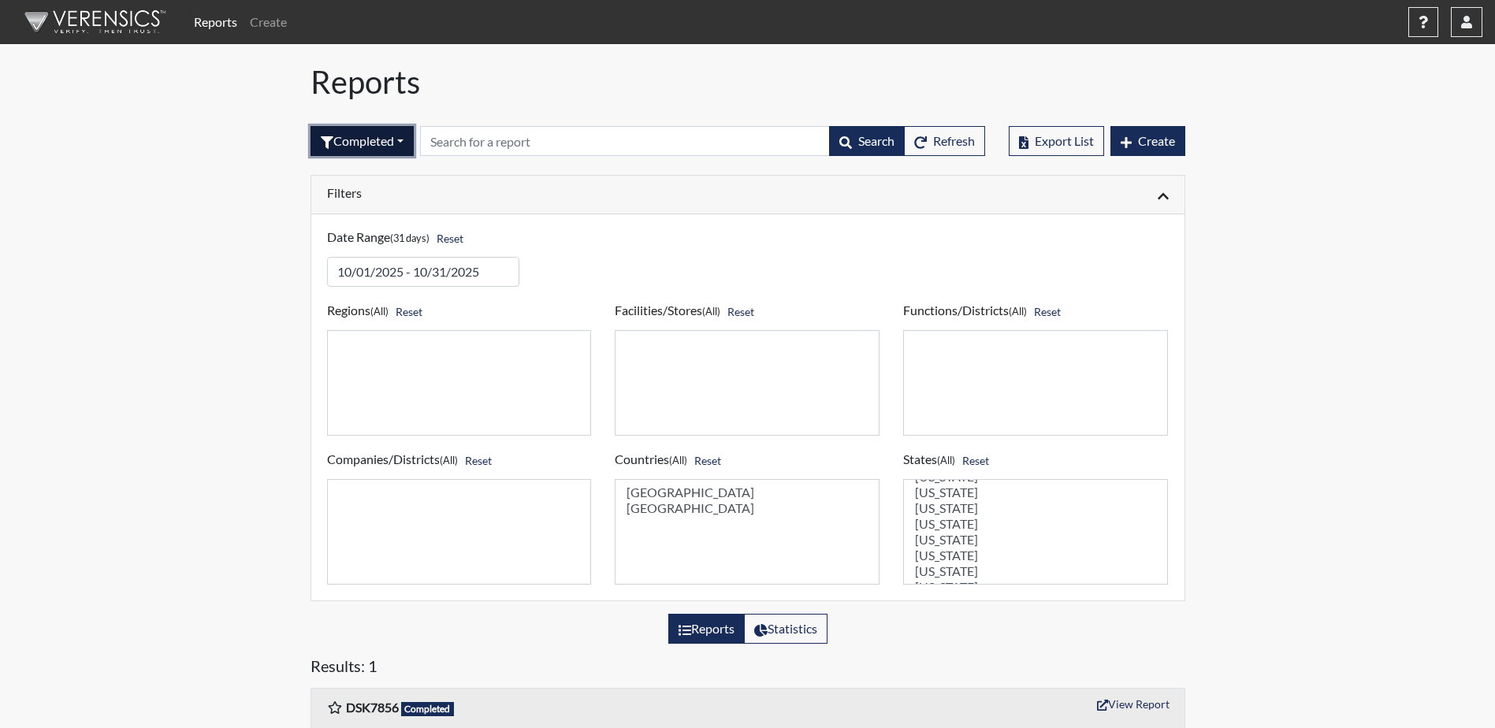
click at [377, 143] on button "Completed" at bounding box center [361, 141] width 103 height 30
click at [352, 177] on button "All" at bounding box center [373, 177] width 125 height 25
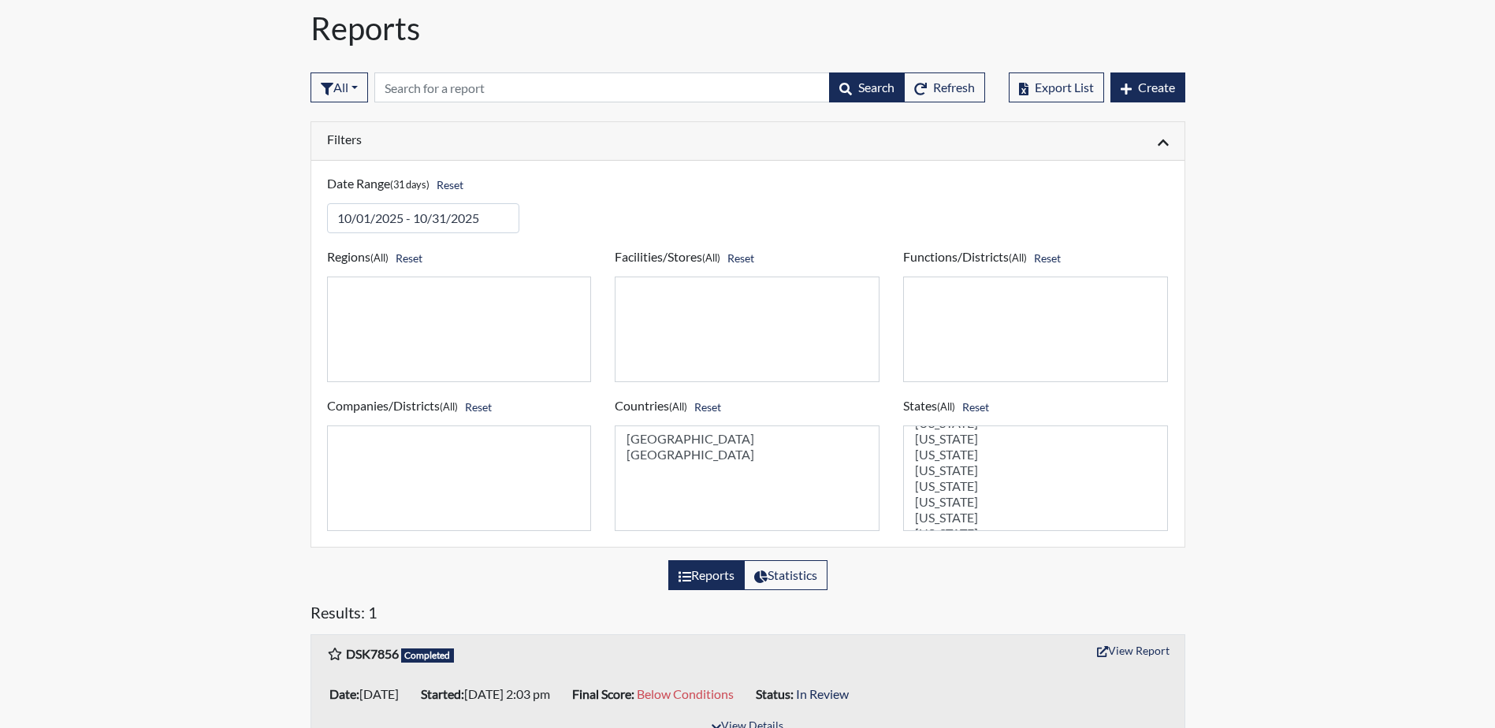
scroll to position [76, 0]
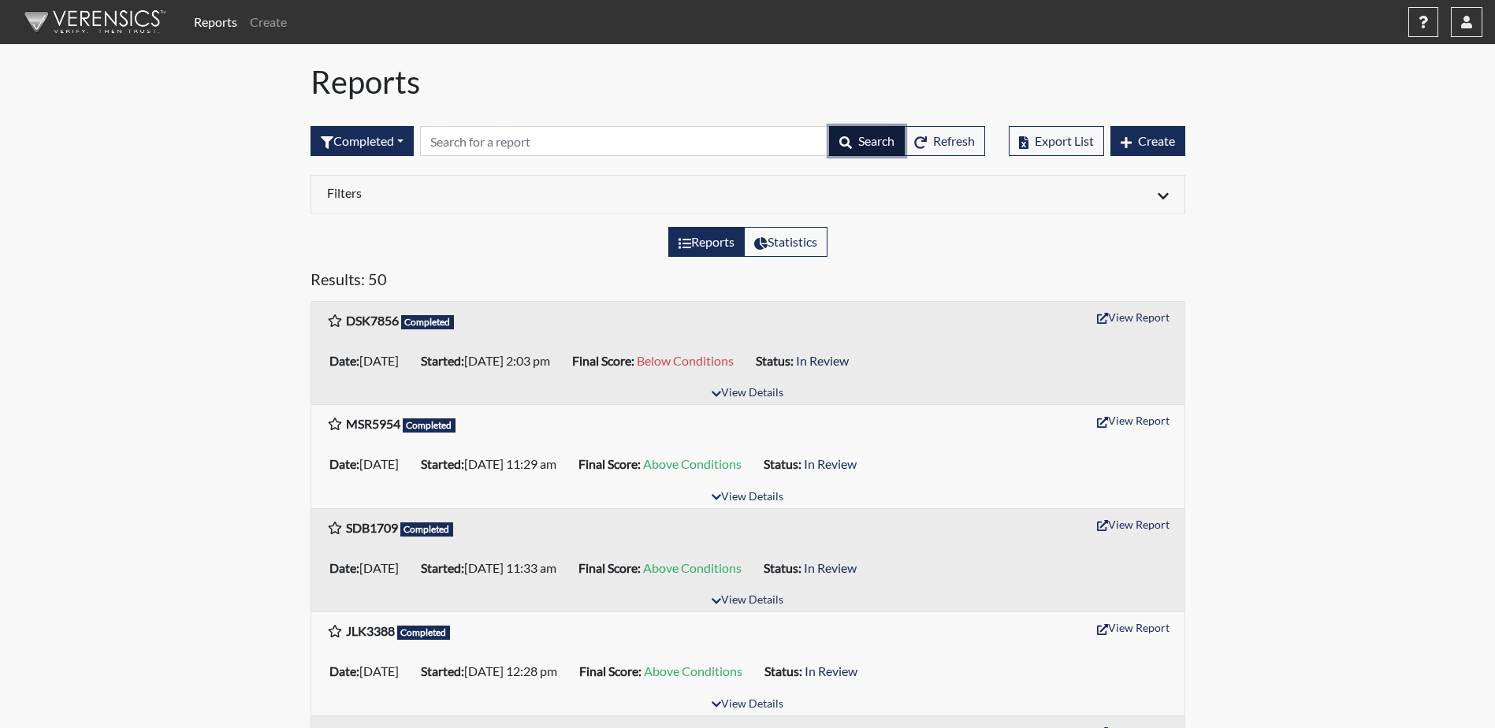
click at [850, 146] on button "Search" at bounding box center [867, 141] width 76 height 30
click at [545, 151] on input "text" at bounding box center [625, 141] width 410 height 30
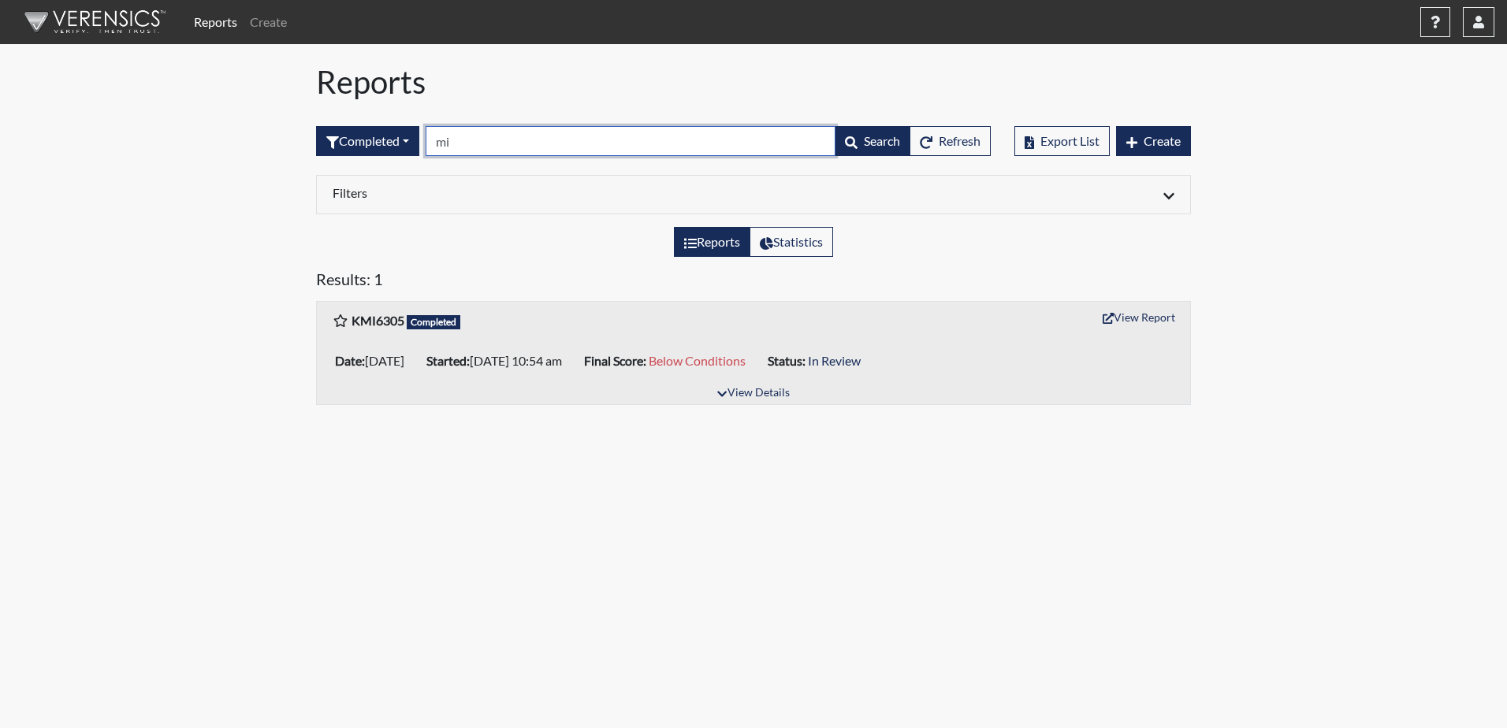
type input "m"
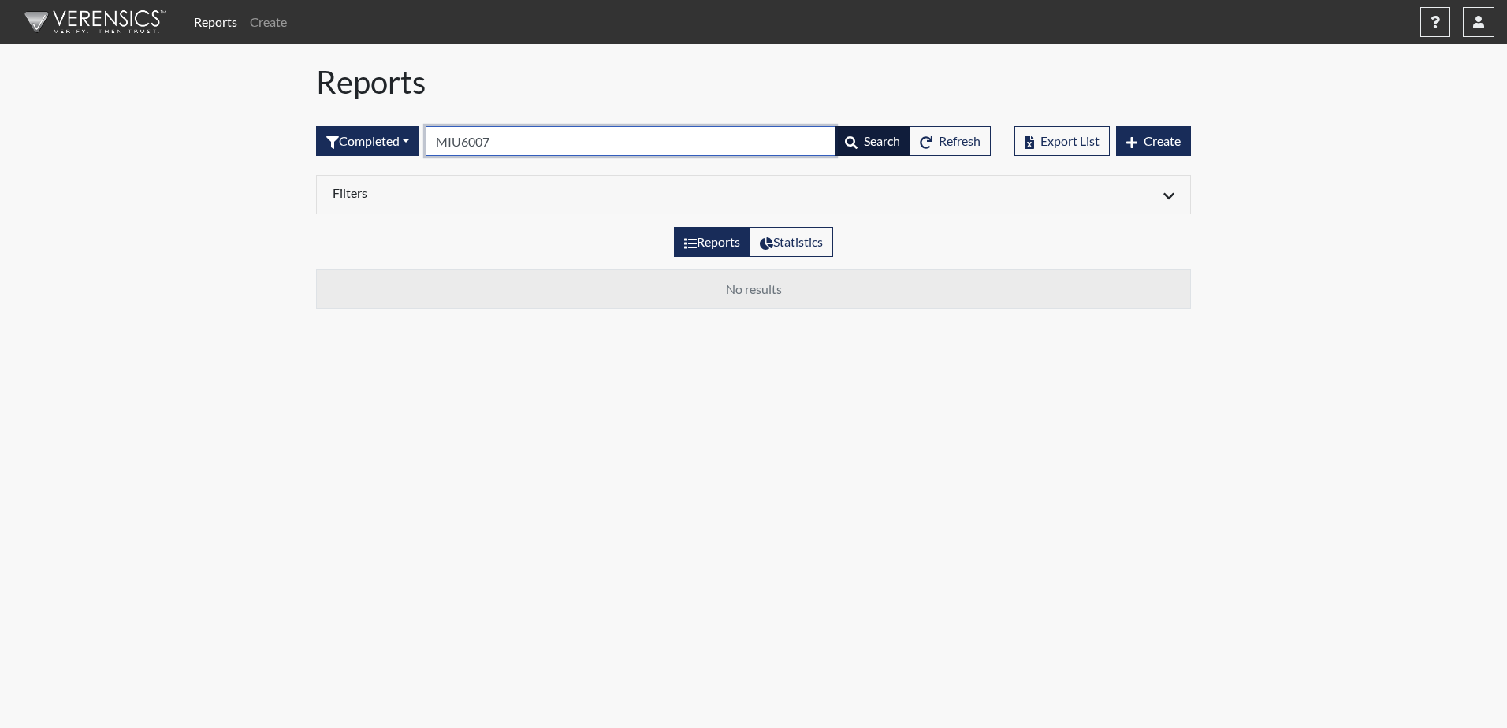
type input "MIU6007"
click at [875, 147] on span "Search" at bounding box center [882, 140] width 36 height 15
click at [716, 246] on label "Reports" at bounding box center [712, 242] width 76 height 30
click at [694, 243] on input "Reports" at bounding box center [689, 237] width 10 height 10
radio input "true"
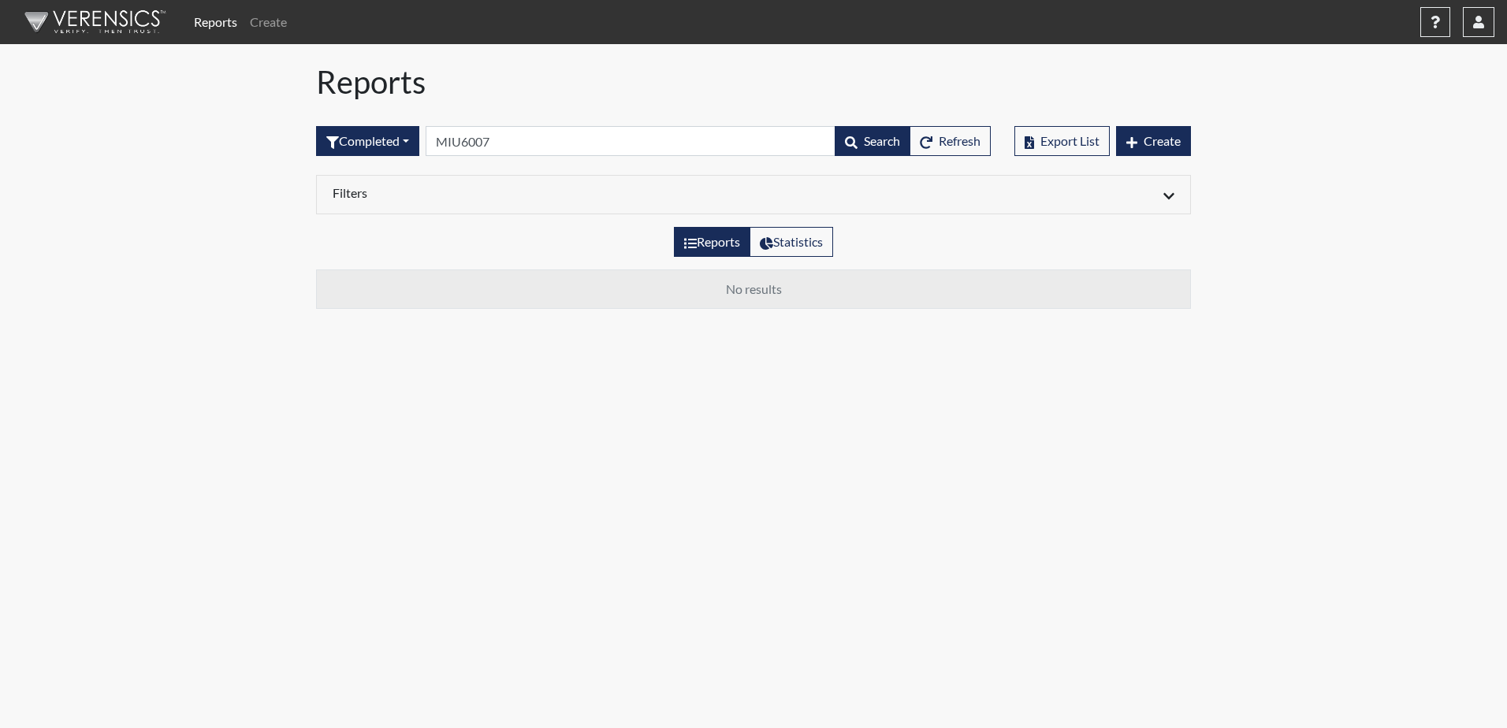
click at [221, 21] on link "Reports" at bounding box center [216, 22] width 56 height 32
drag, startPoint x: 694, startPoint y: 244, endPoint x: 723, endPoint y: 270, distance: 38.5
click at [697, 247] on label "Reports" at bounding box center [712, 242] width 76 height 30
click at [694, 243] on input "Reports" at bounding box center [689, 237] width 10 height 10
click at [746, 299] on td "No results" at bounding box center [754, 289] width 874 height 39
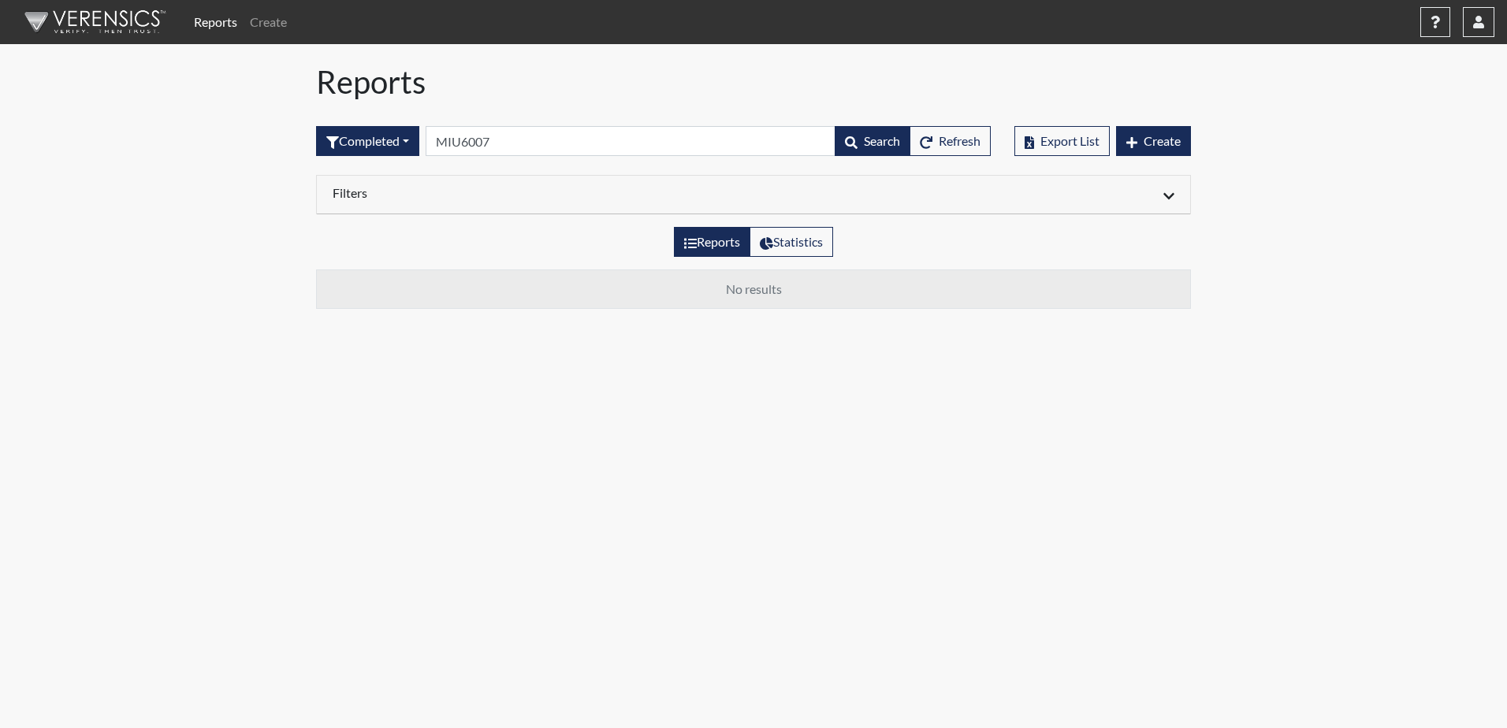
click at [1173, 200] on icon at bounding box center [1168, 196] width 11 height 13
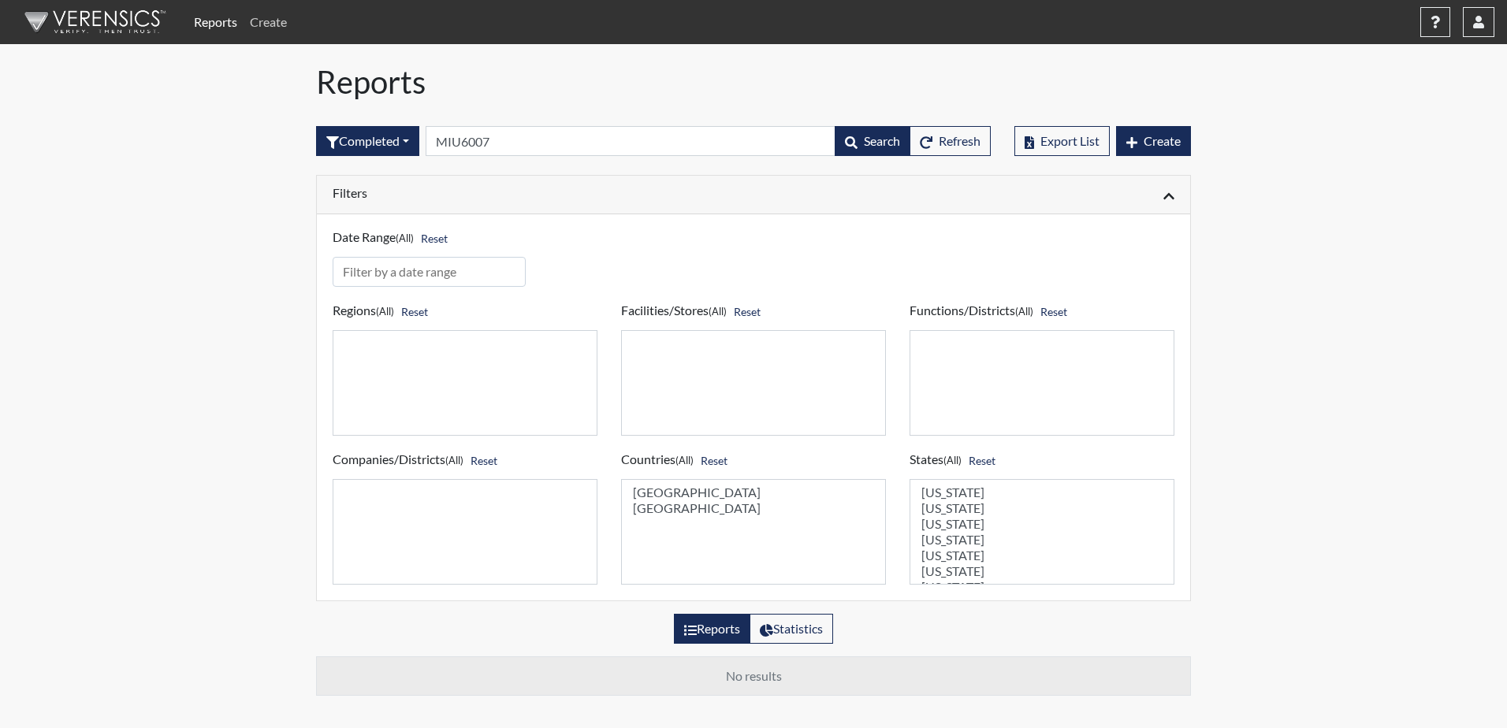
click at [281, 24] on link "Create" at bounding box center [269, 22] width 50 height 32
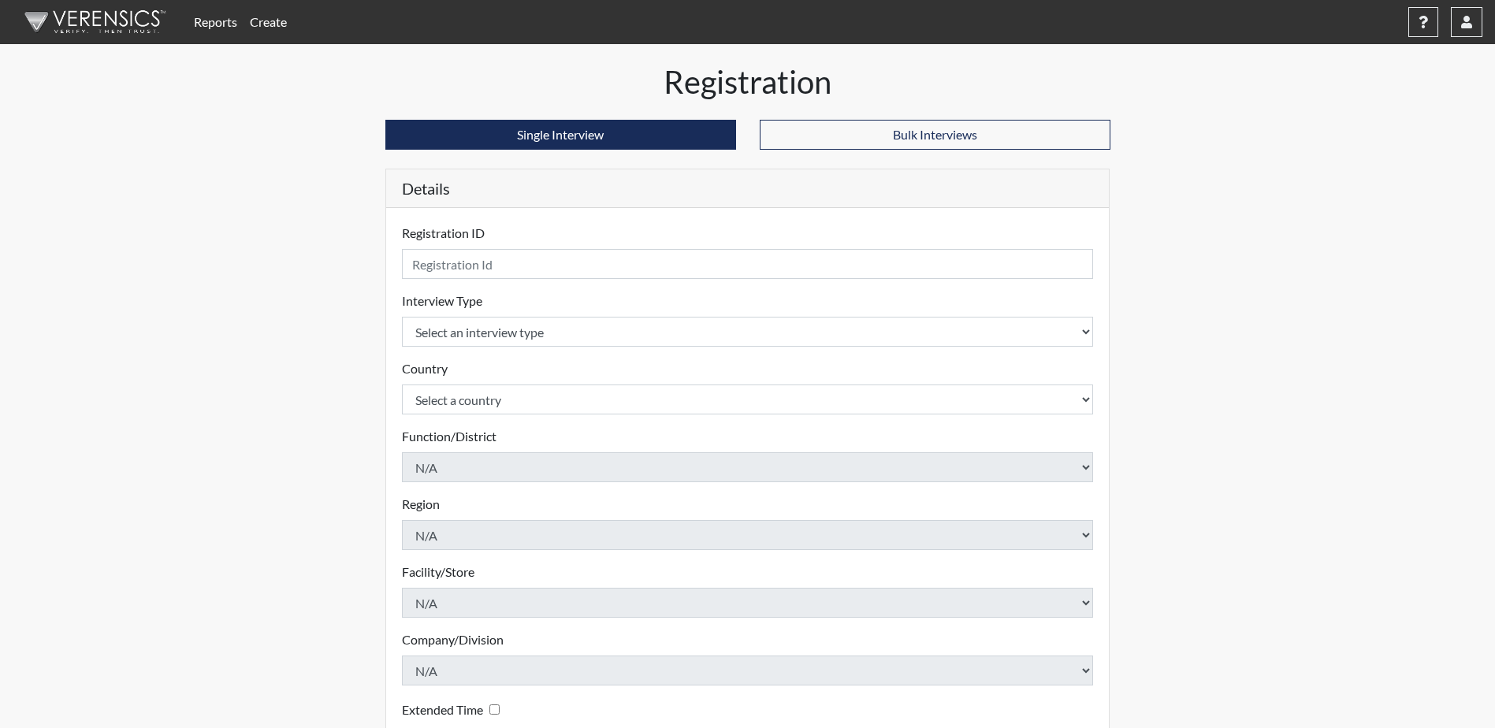
click at [161, 21] on img at bounding box center [92, 21] width 181 height 47
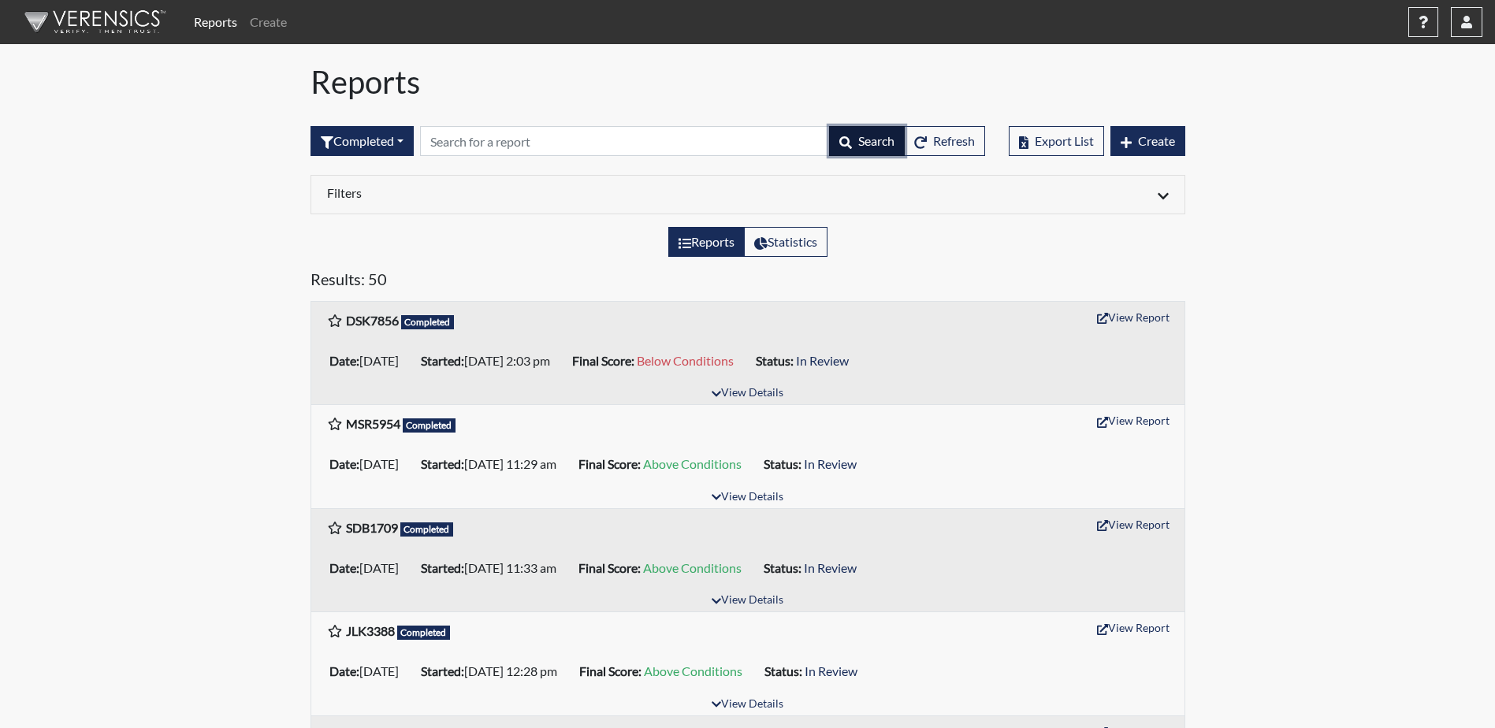
click at [884, 138] on span "Search" at bounding box center [876, 140] width 36 height 15
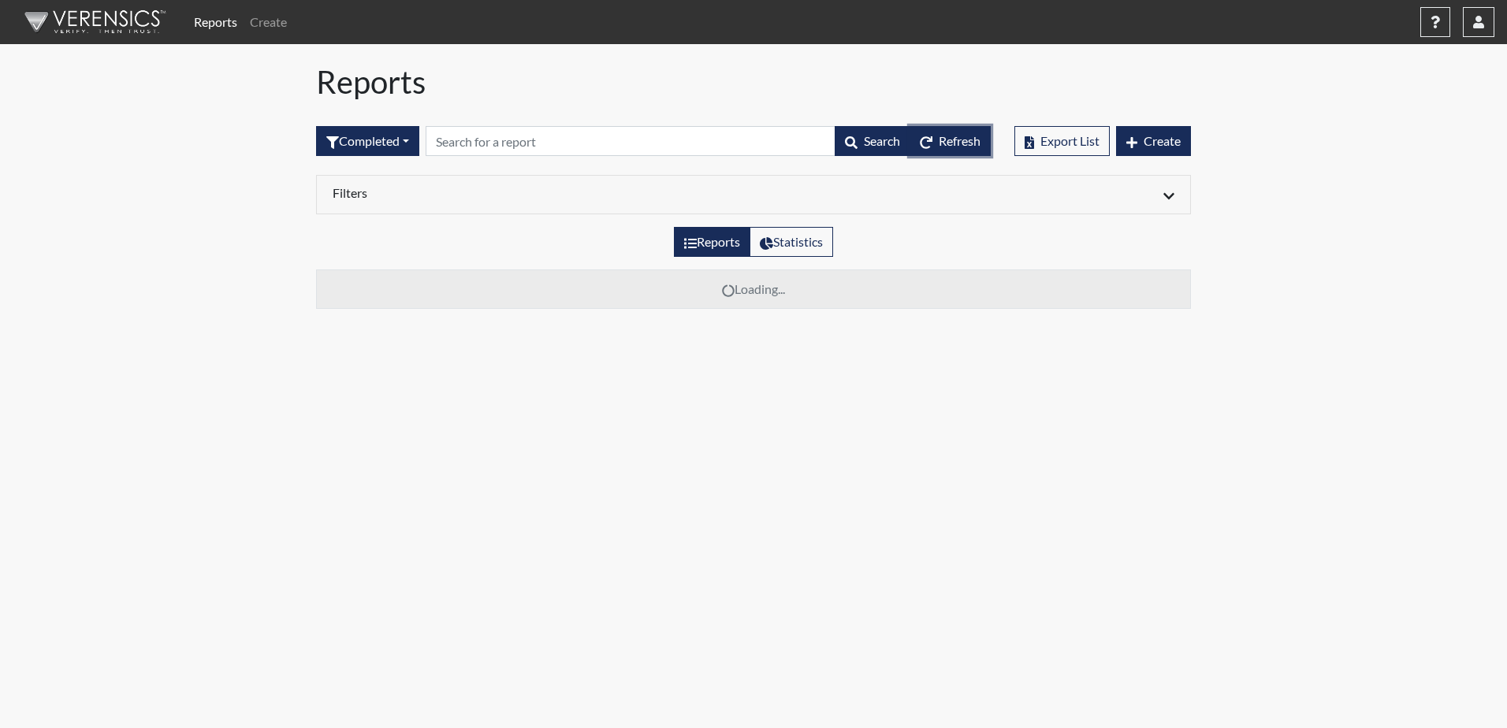
click at [957, 147] on span "Refresh" at bounding box center [960, 140] width 42 height 15
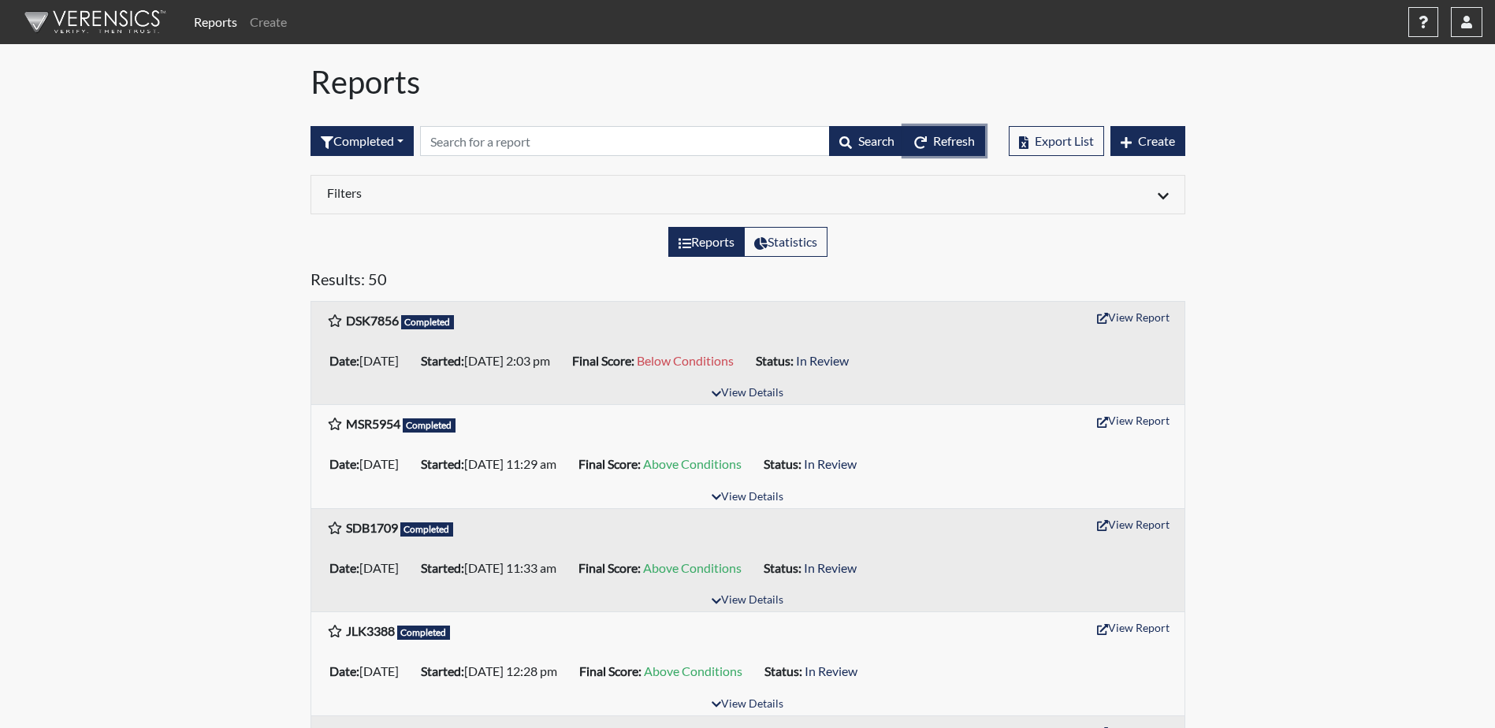
click at [957, 149] on button "Refresh" at bounding box center [944, 141] width 81 height 30
click at [960, 154] on button "Refresh" at bounding box center [944, 141] width 81 height 30
click at [455, 146] on input "text" at bounding box center [625, 141] width 410 height 30
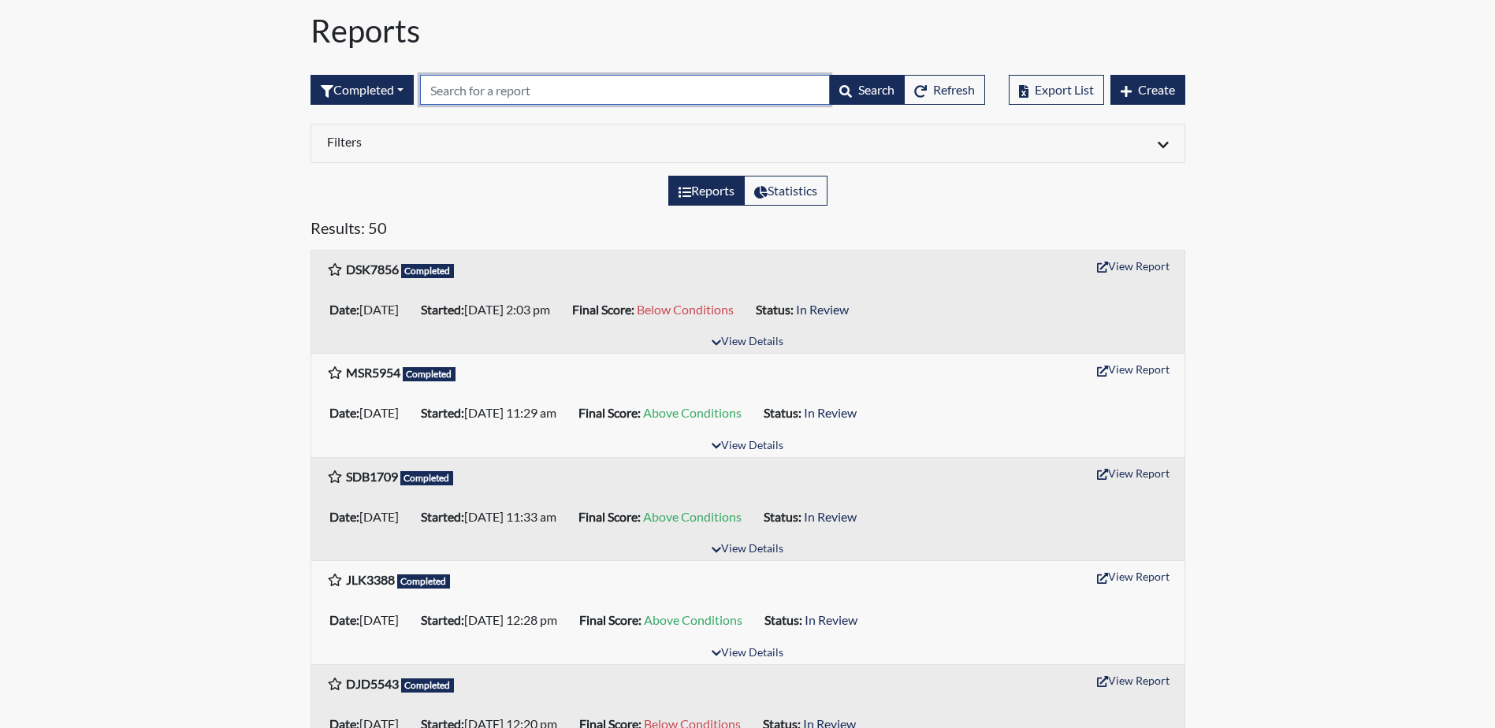
scroll to position [79, 0]
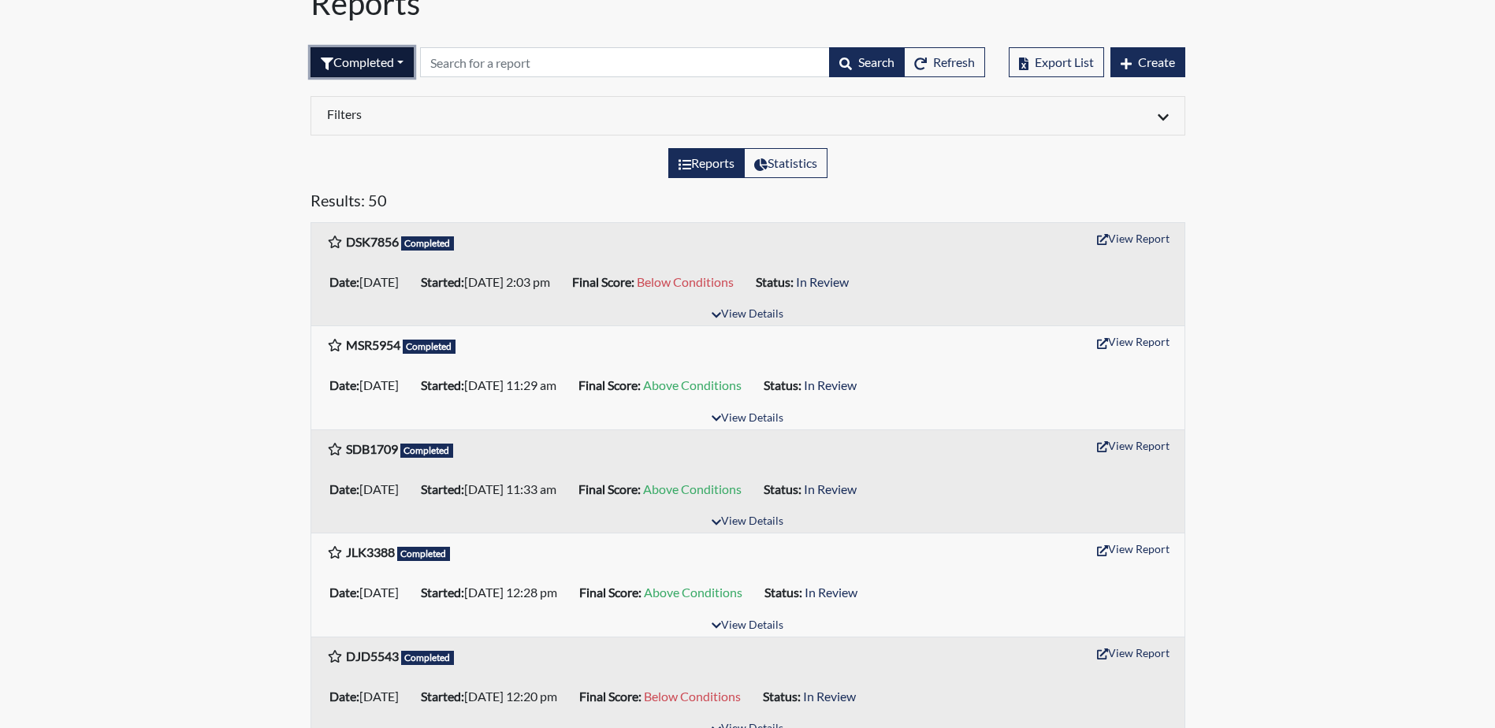
click at [411, 63] on button "Completed" at bounding box center [361, 62] width 103 height 30
click at [361, 102] on button "All" at bounding box center [373, 98] width 125 height 25
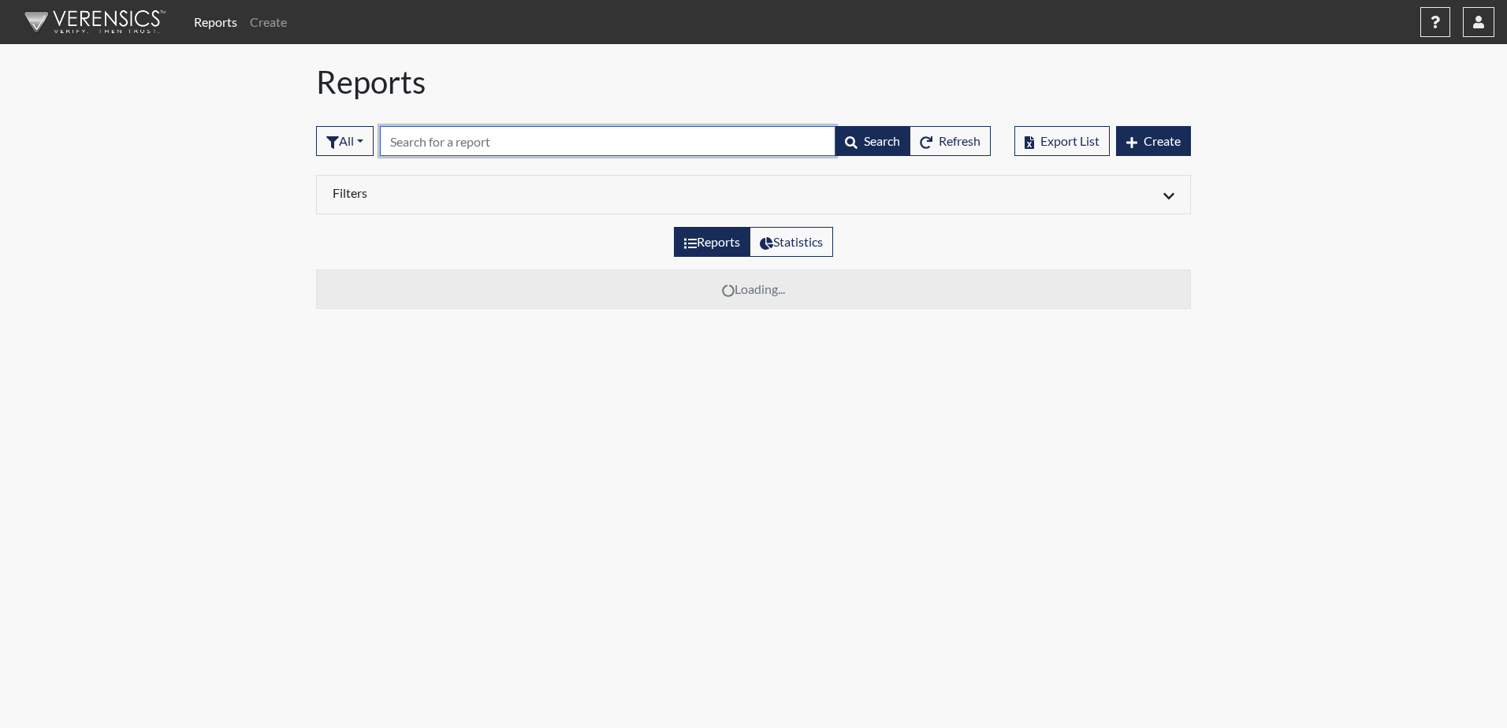
click at [428, 144] on input "text" at bounding box center [607, 141] width 455 height 30
click at [422, 143] on input "MIU6007" at bounding box center [607, 141] width 455 height 30
type input "miu6007"
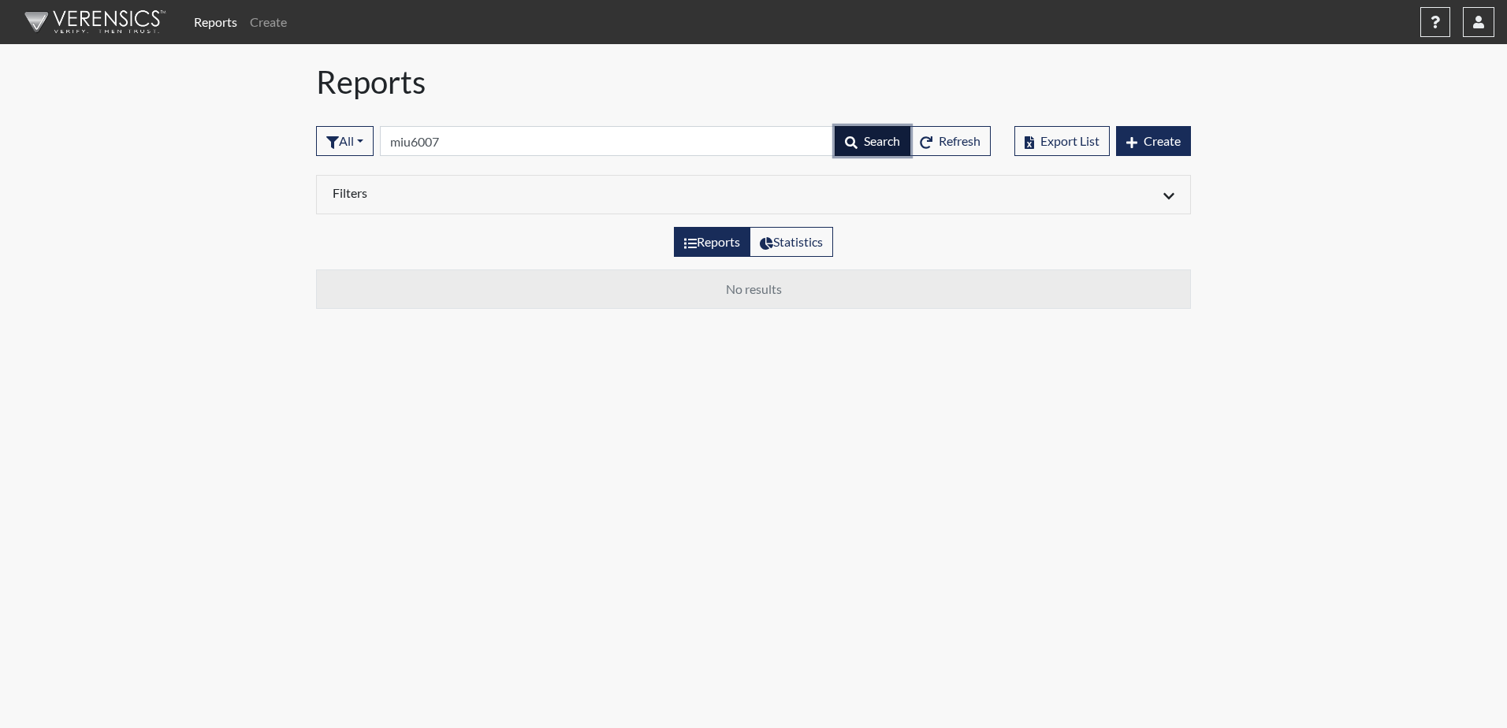
click at [854, 137] on button "Search" at bounding box center [873, 141] width 76 height 30
click at [699, 245] on label "Reports" at bounding box center [712, 242] width 76 height 30
click at [694, 243] on input "Reports" at bounding box center [689, 237] width 10 height 10
radio input "true"
click at [931, 141] on button "Refresh" at bounding box center [949, 141] width 81 height 30
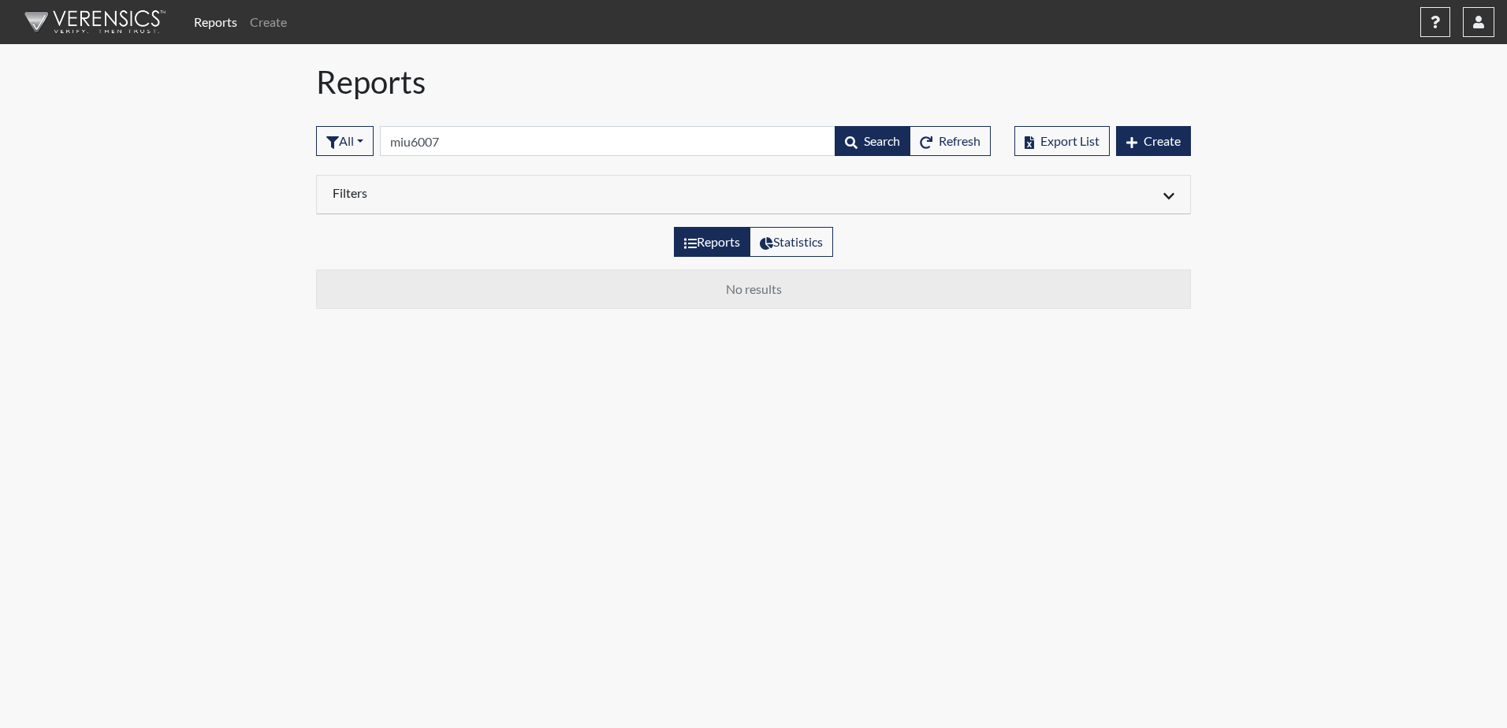
click at [1166, 197] on icon at bounding box center [1168, 196] width 11 height 13
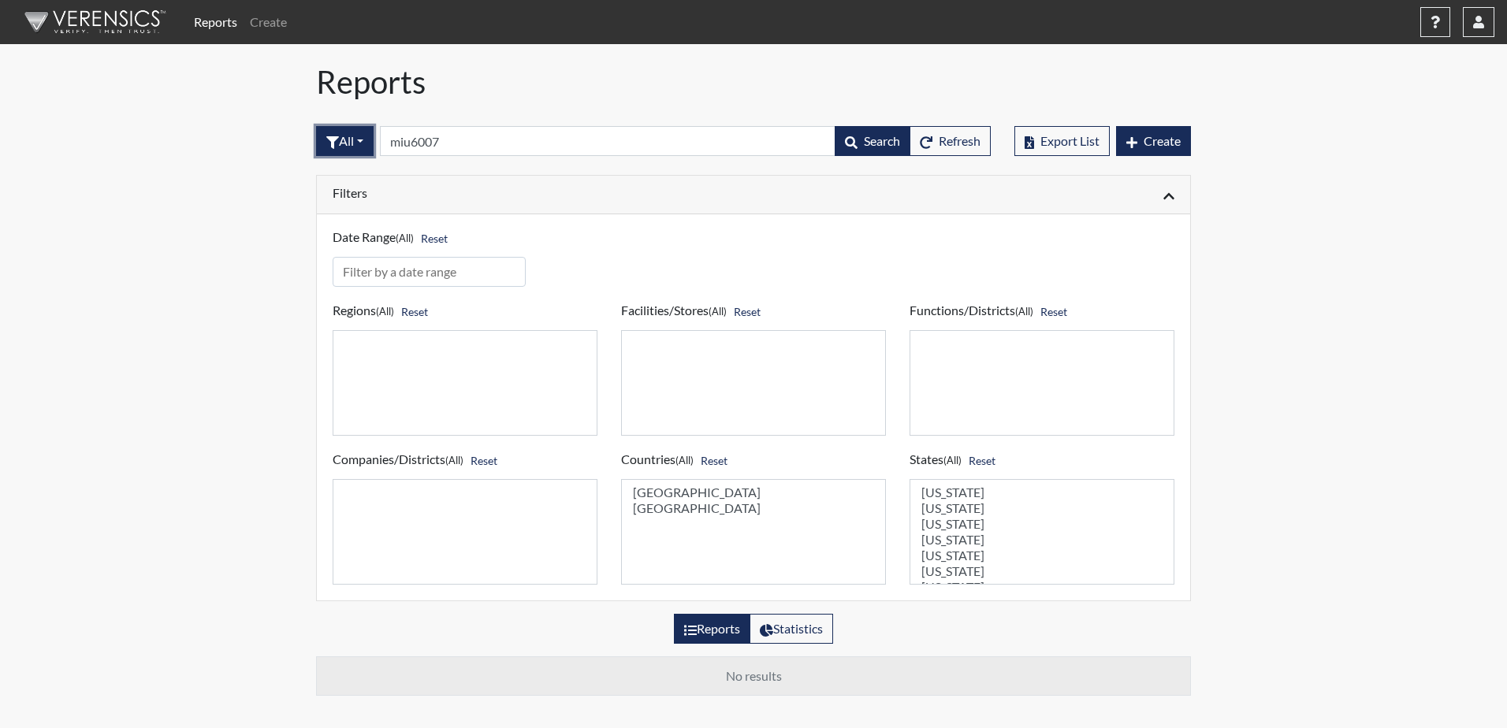
click at [345, 143] on button "All" at bounding box center [345, 141] width 58 height 30
click at [344, 183] on button "All" at bounding box center [379, 177] width 125 height 25
click at [850, 148] on icon "button" at bounding box center [851, 142] width 13 height 13
